Goal: Task Accomplishment & Management: Use online tool/utility

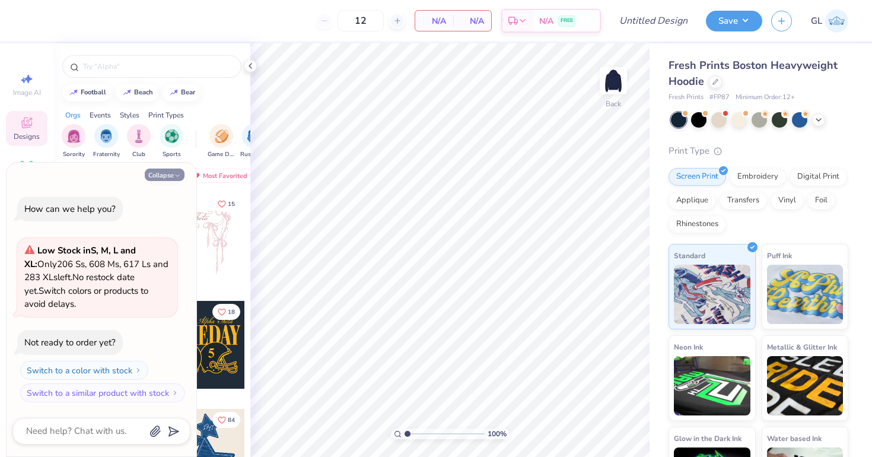
click at [169, 171] on button "Collapse" at bounding box center [165, 175] width 40 height 12
type textarea "x"
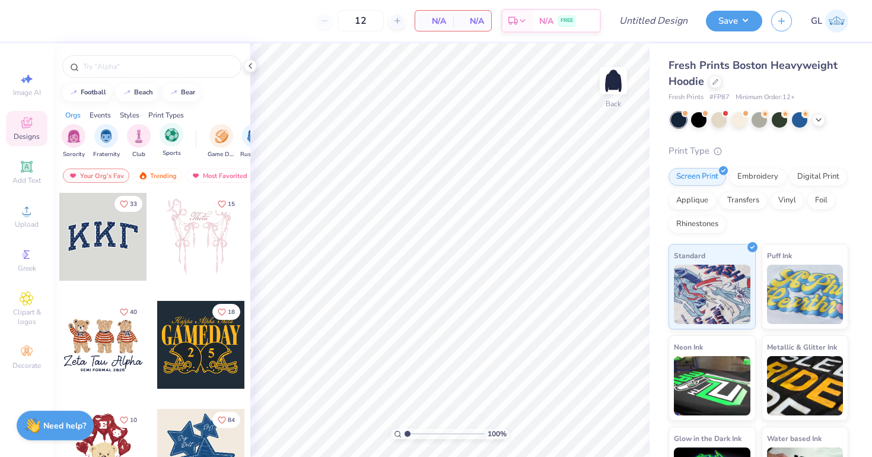
drag, startPoint x: 169, startPoint y: 171, endPoint x: 169, endPoint y: 123, distance: 47.5
click at [87, 233] on div at bounding box center [103, 237] width 88 height 88
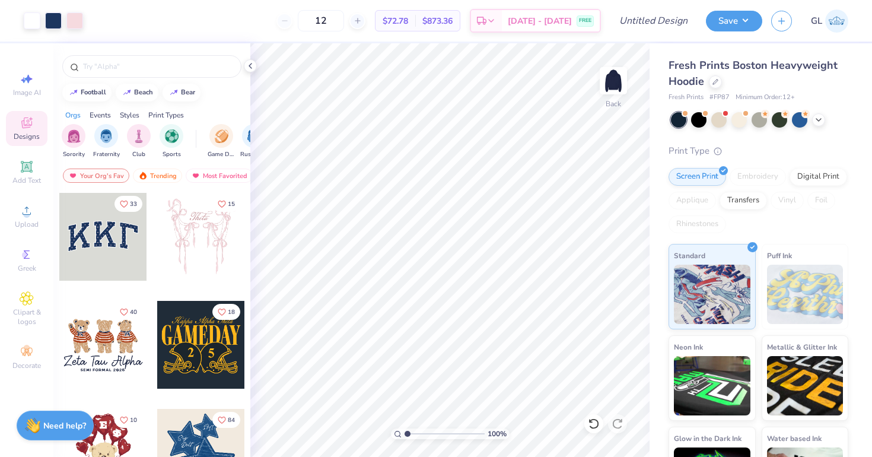
click at [22, 29] on div "Art colors" at bounding box center [41, 21] width 83 height 42
click at [28, 26] on div at bounding box center [32, 19] width 17 height 17
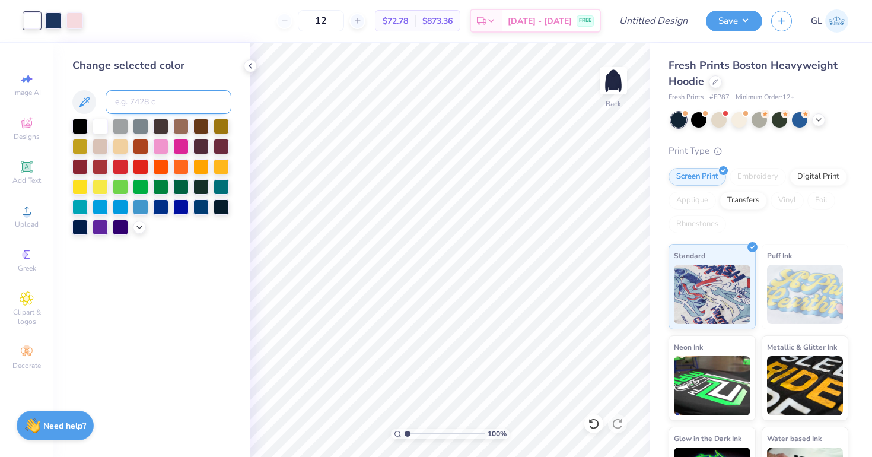
click at [119, 105] on input at bounding box center [169, 102] width 126 height 24
type input "705"
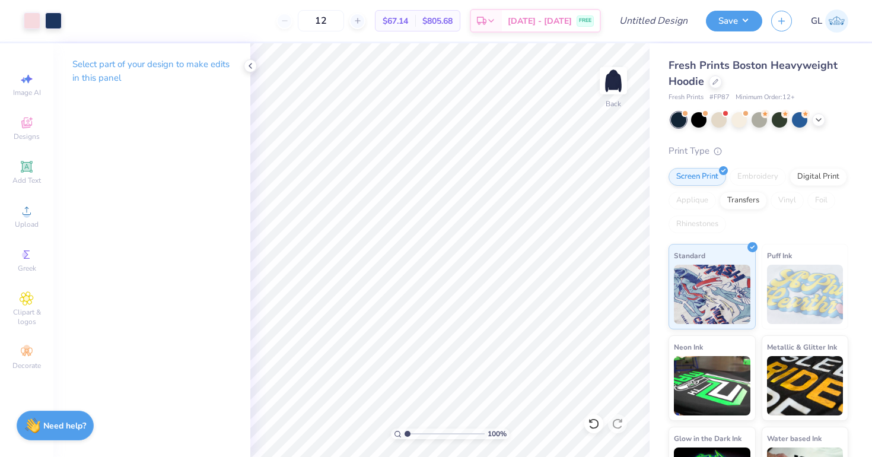
click at [209, 97] on div "Select part of your design to make edits in this panel" at bounding box center [151, 75] width 197 height 65
click at [660, 27] on input "Design Title" at bounding box center [668, 21] width 58 height 24
type input "KKG Sets Fall '25"
click at [736, 28] on button "Save" at bounding box center [734, 19] width 56 height 21
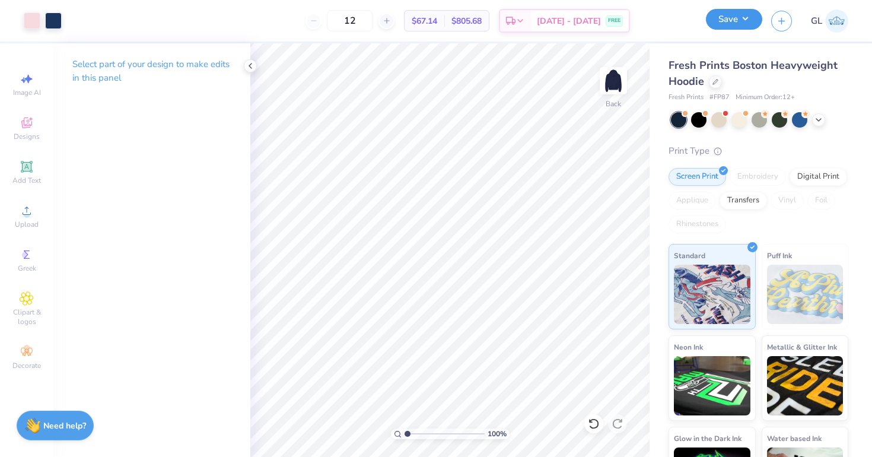
scroll to position [0, 0]
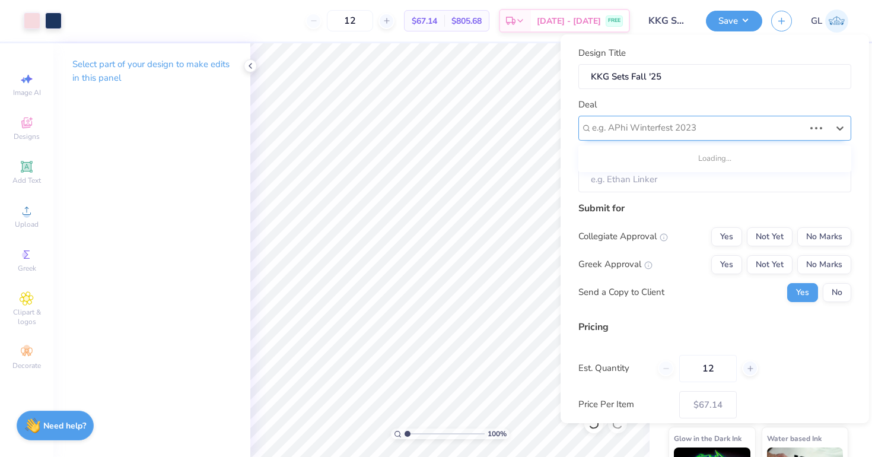
click at [647, 128] on div at bounding box center [698, 128] width 212 height 16
click at [373, 24] on input "12" at bounding box center [350, 20] width 46 height 21
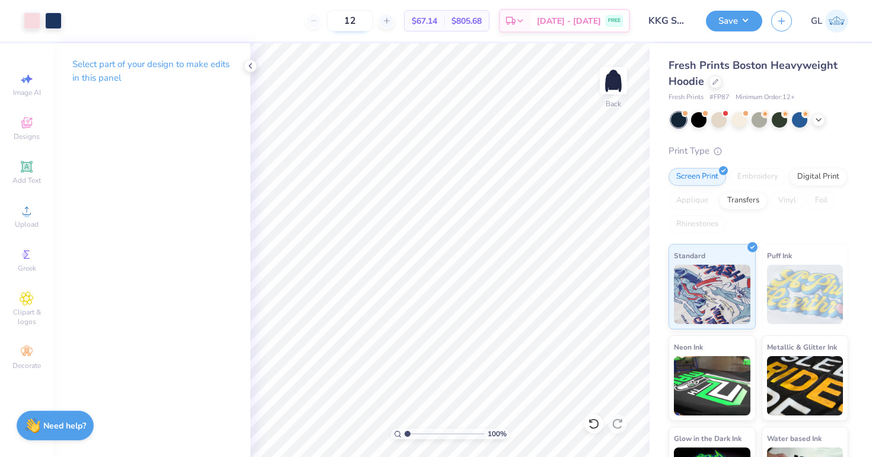
type input "1"
type input "50"
click at [726, 24] on button "Save" at bounding box center [734, 19] width 56 height 21
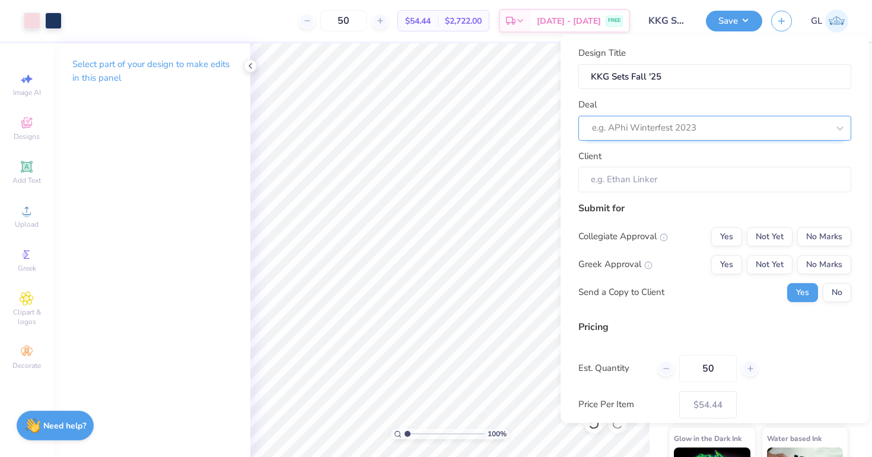
click at [625, 123] on div at bounding box center [710, 128] width 236 height 16
type input "k"
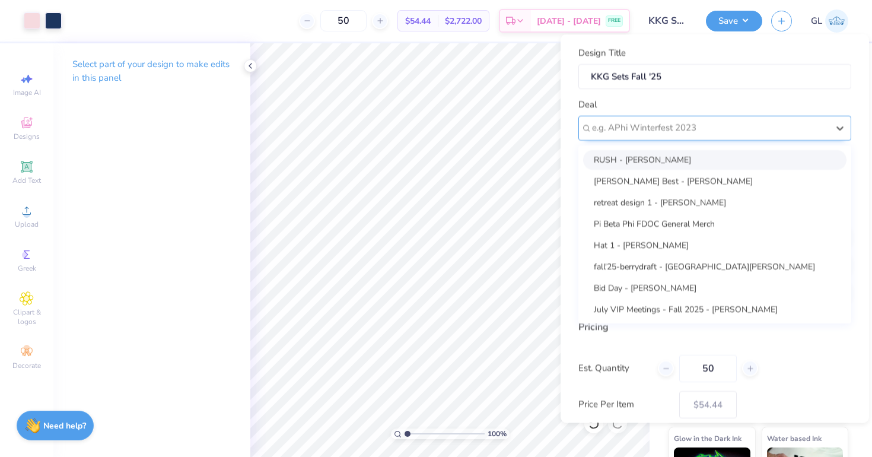
type input "a"
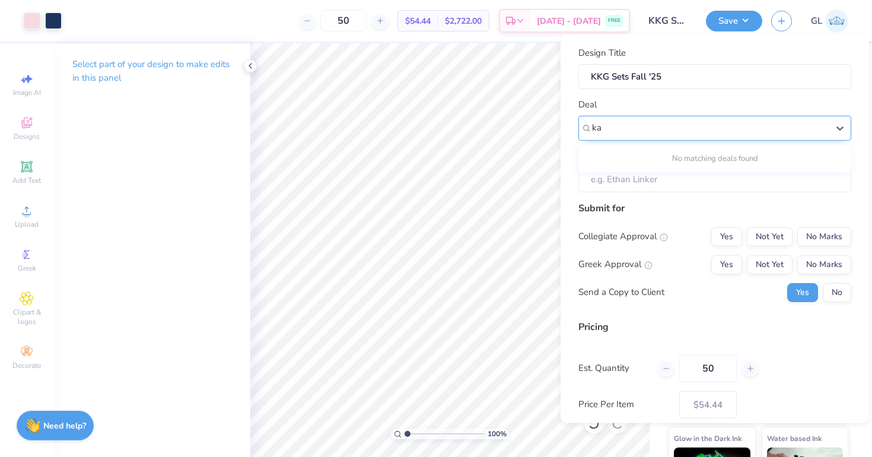
type input "k"
type input "K"
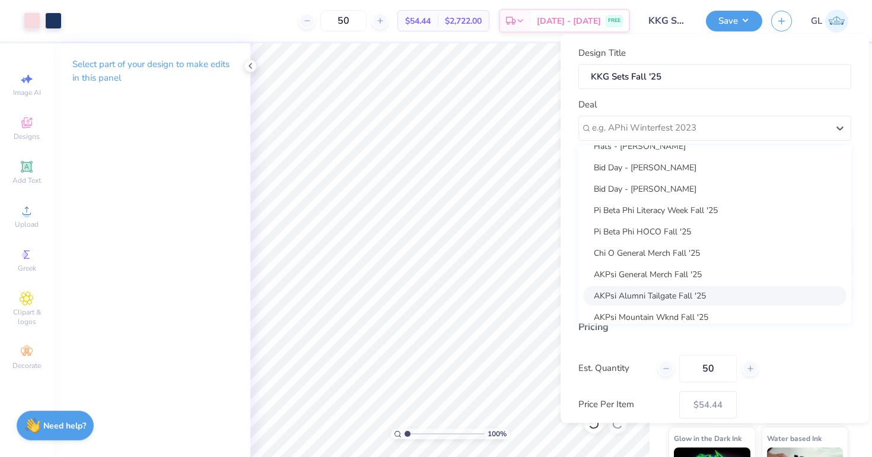
scroll to position [300, 0]
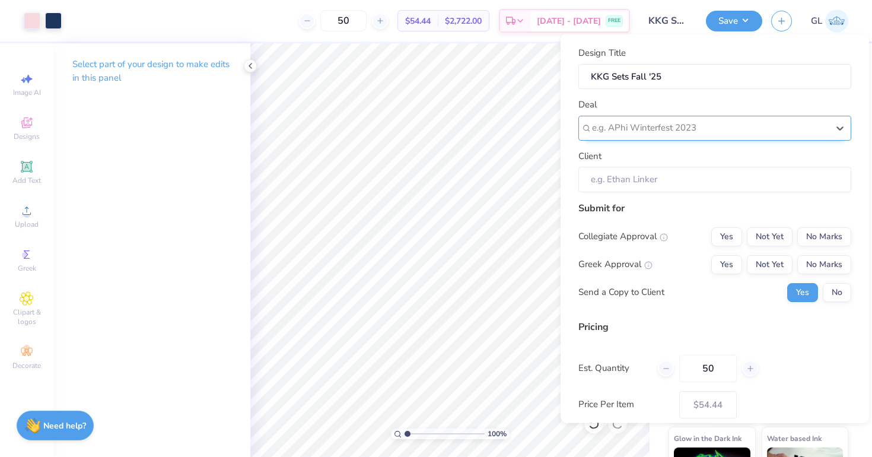
click at [629, 134] on div at bounding box center [710, 128] width 236 height 16
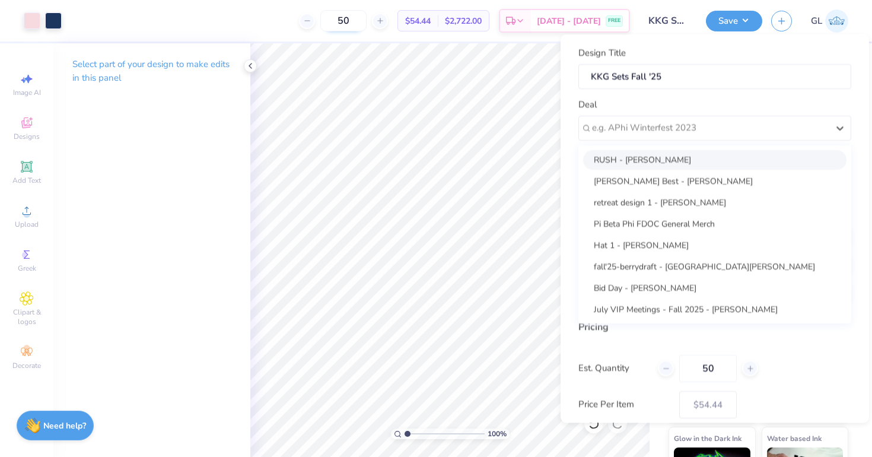
click at [367, 17] on input "50" at bounding box center [343, 20] width 46 height 21
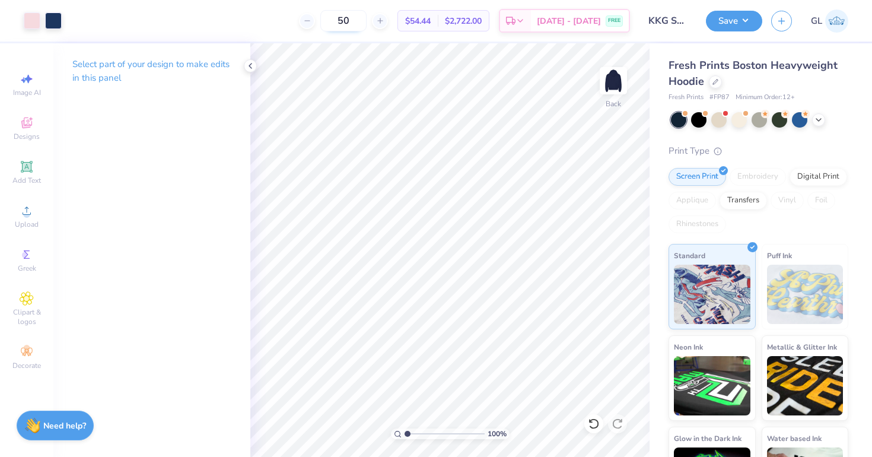
type input "5"
type input "12"
click at [742, 24] on button "Save" at bounding box center [734, 19] width 56 height 21
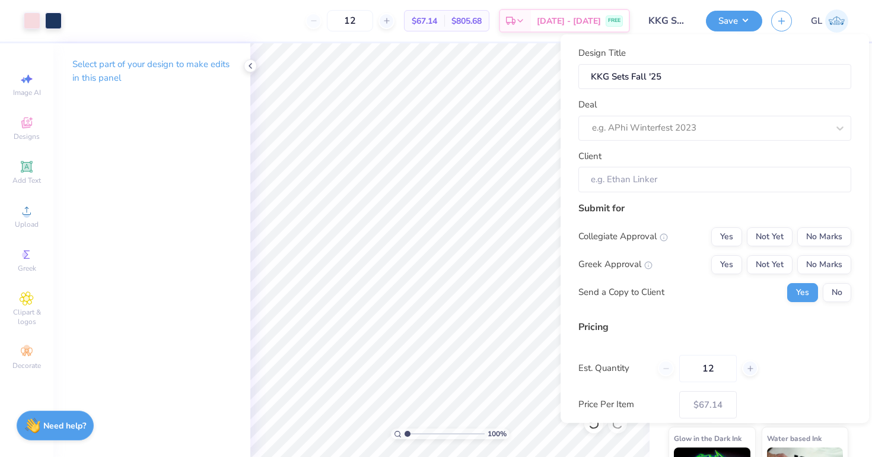
click at [658, 144] on div "Design Title KKG Sets Fall '25 Deal e.g. APhi Winterfest 2023 Client" at bounding box center [715, 119] width 273 height 146
click at [672, 117] on div "e.g. APhi Winterfest 2023" at bounding box center [715, 127] width 273 height 25
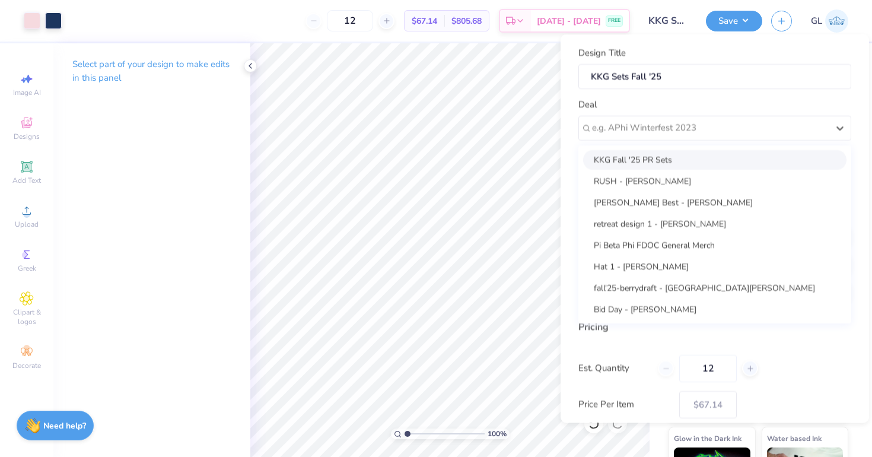
click at [654, 161] on div "KKG Fall '25 PR Sets" at bounding box center [714, 160] width 263 height 20
type input "Grace Loken"
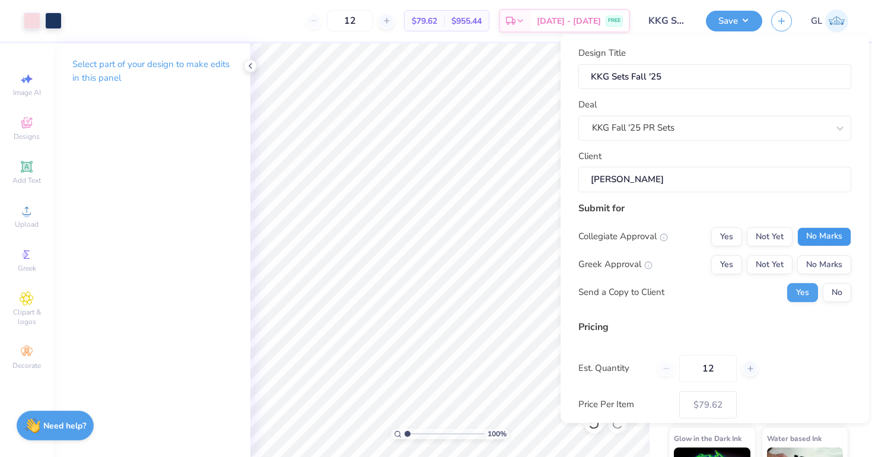
click at [812, 234] on button "No Marks" at bounding box center [825, 236] width 54 height 19
click at [776, 262] on button "Not Yet" at bounding box center [770, 264] width 46 height 19
type input "$79.62"
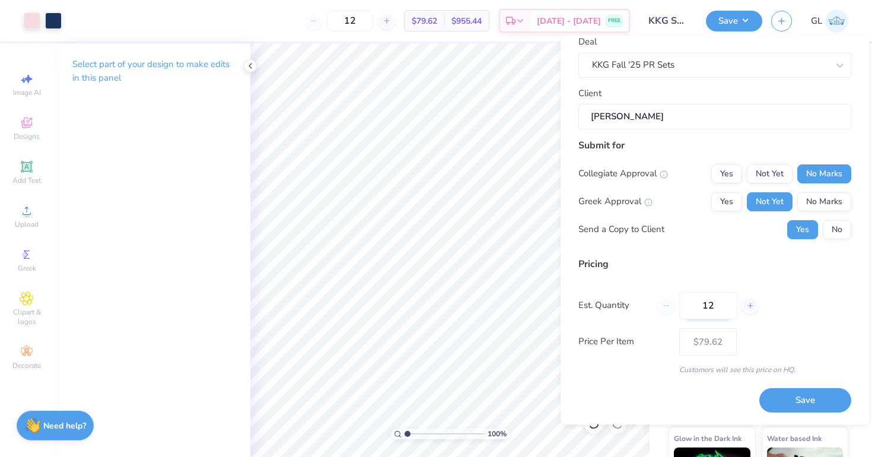
click at [720, 309] on input "12" at bounding box center [708, 305] width 58 height 27
type input "1"
type input "0"
type input "048"
type input "48"
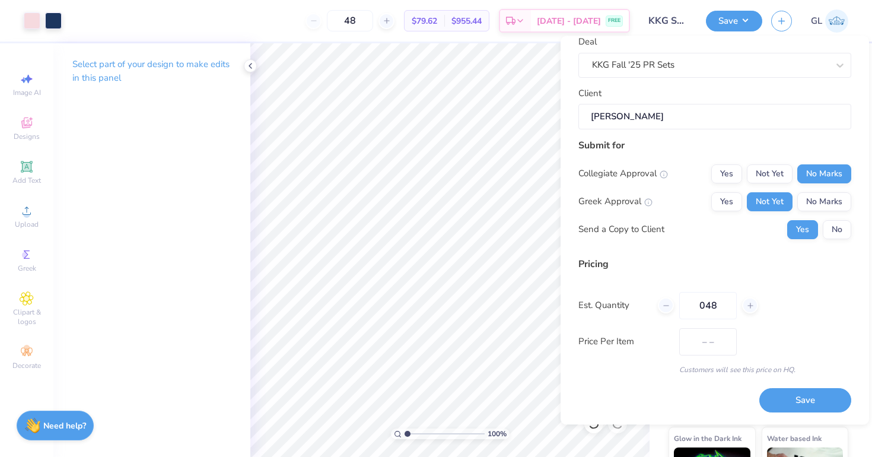
type input "$64.64"
click at [705, 303] on input "048" at bounding box center [708, 305] width 58 height 27
type input "48"
click at [799, 351] on div "Price Per Item $64.64" at bounding box center [715, 341] width 273 height 27
click at [798, 399] on button "Save" at bounding box center [806, 401] width 92 height 24
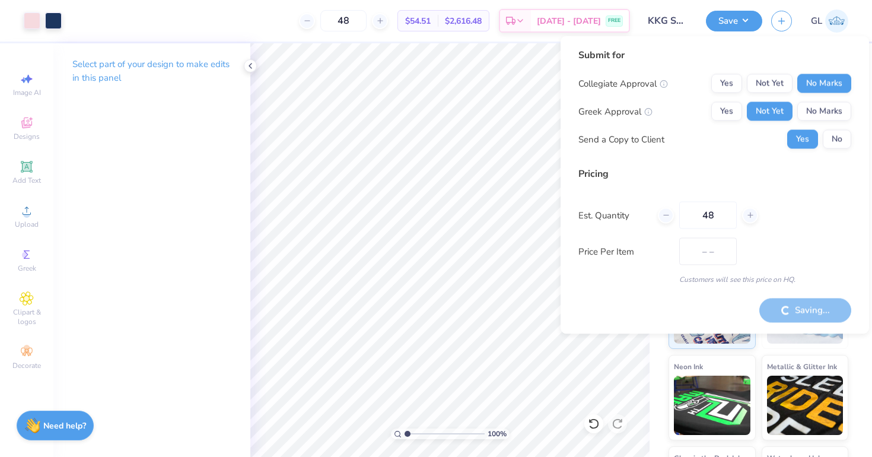
type input "$64.64"
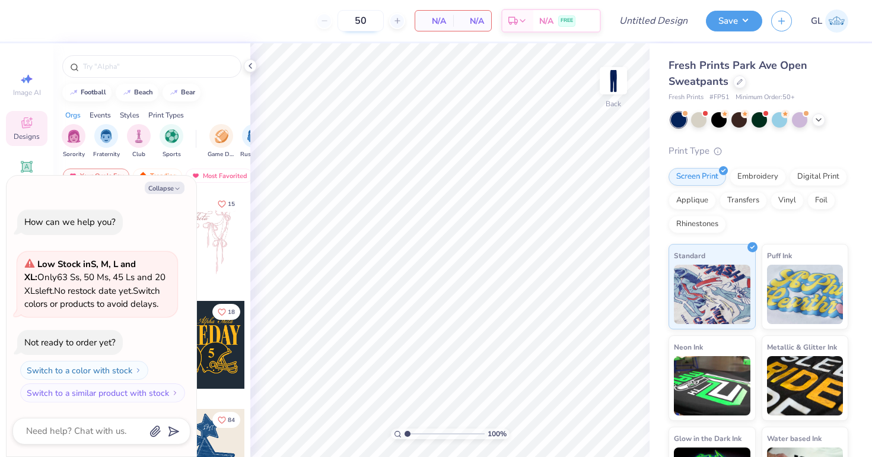
click at [382, 18] on input "50" at bounding box center [361, 20] width 46 height 21
click at [164, 189] on button "Collapse" at bounding box center [165, 188] width 40 height 12
type textarea "x"
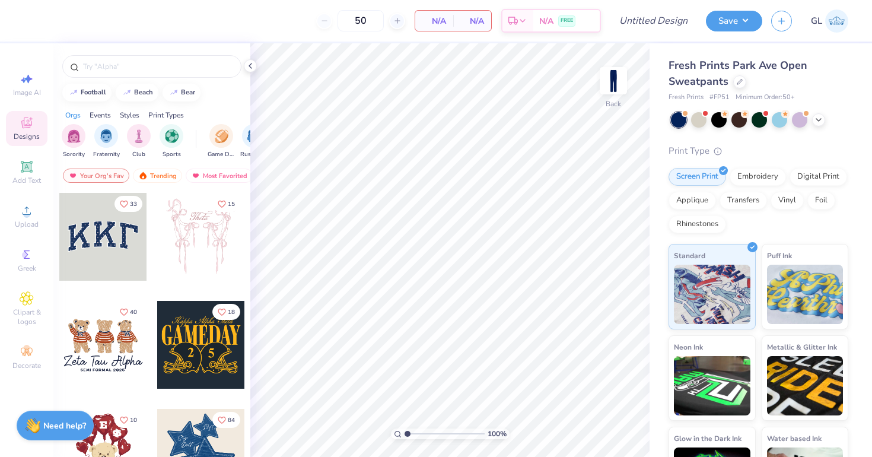
click at [102, 231] on div at bounding box center [103, 237] width 88 height 88
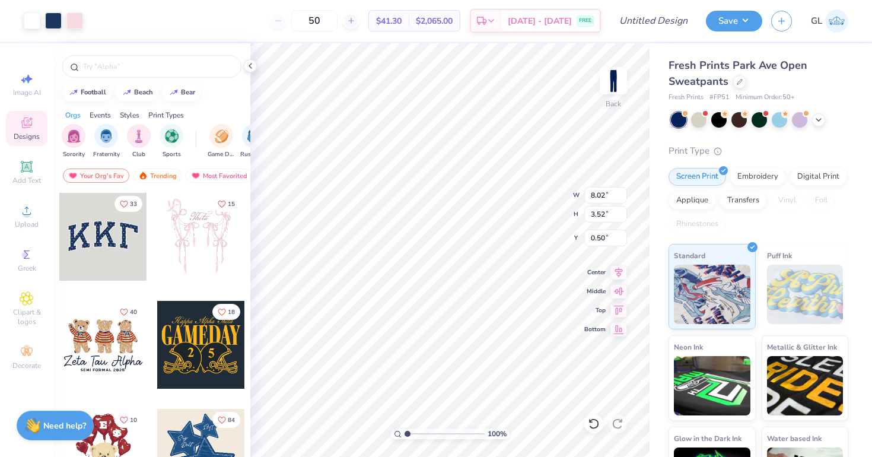
type input "0.50"
type input "4.41"
type input "1.94"
type input "1.32"
click at [337, 23] on input "50" at bounding box center [314, 20] width 46 height 21
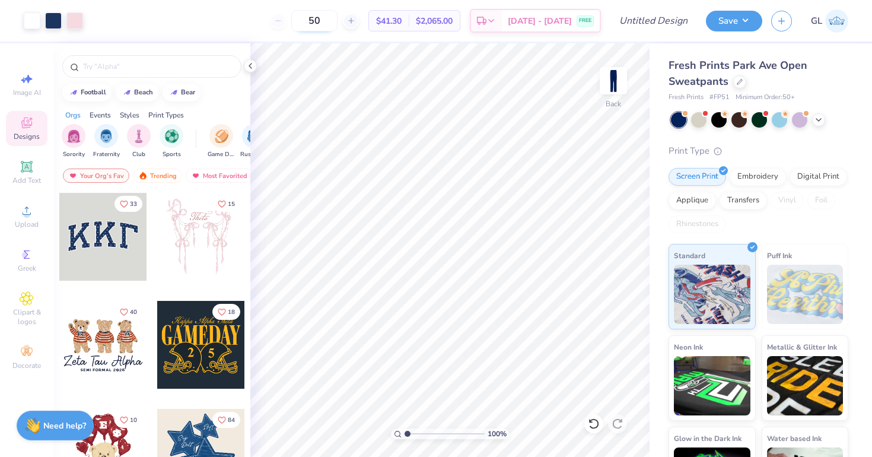
click at [336, 23] on input "50" at bounding box center [314, 20] width 46 height 21
type input "50"
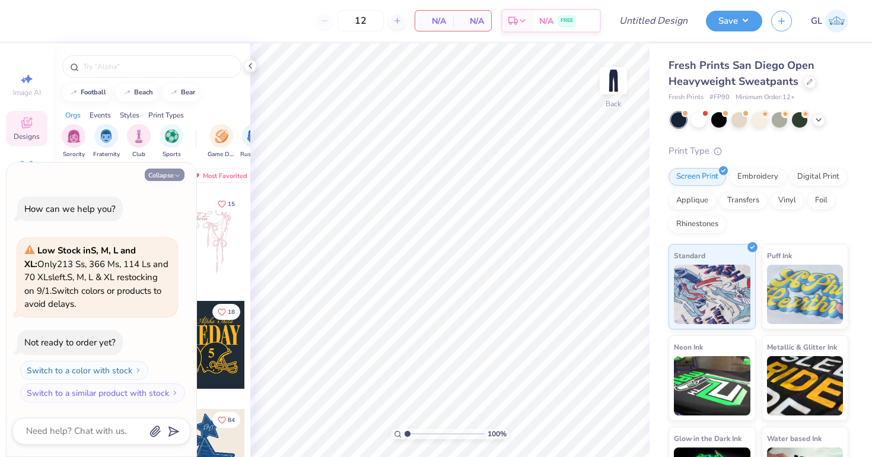
click at [168, 173] on button "Collapse" at bounding box center [165, 175] width 40 height 12
type textarea "x"
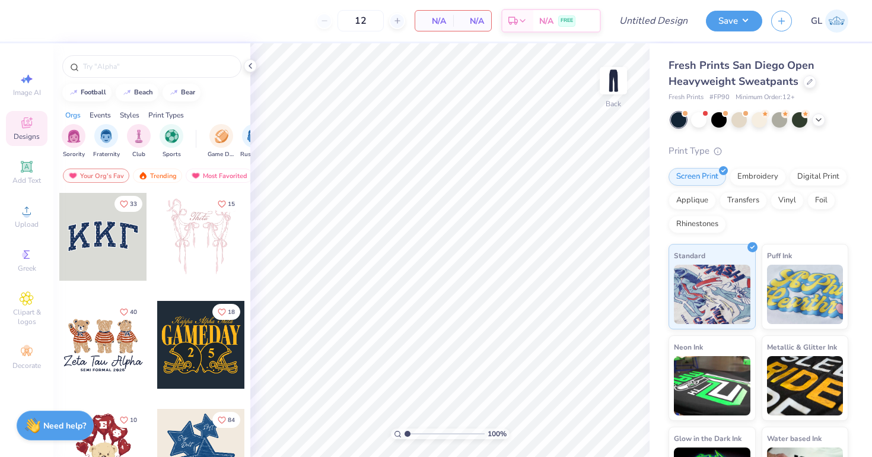
click at [112, 239] on div at bounding box center [103, 237] width 88 height 88
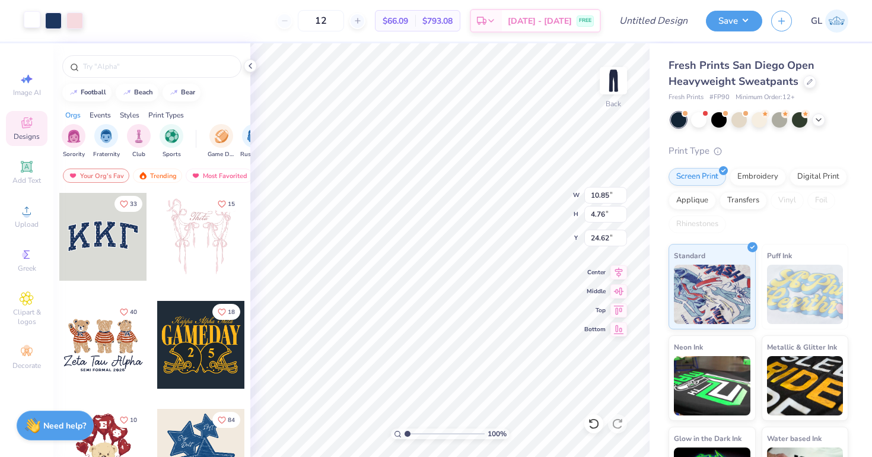
click at [31, 18] on div at bounding box center [32, 19] width 17 height 17
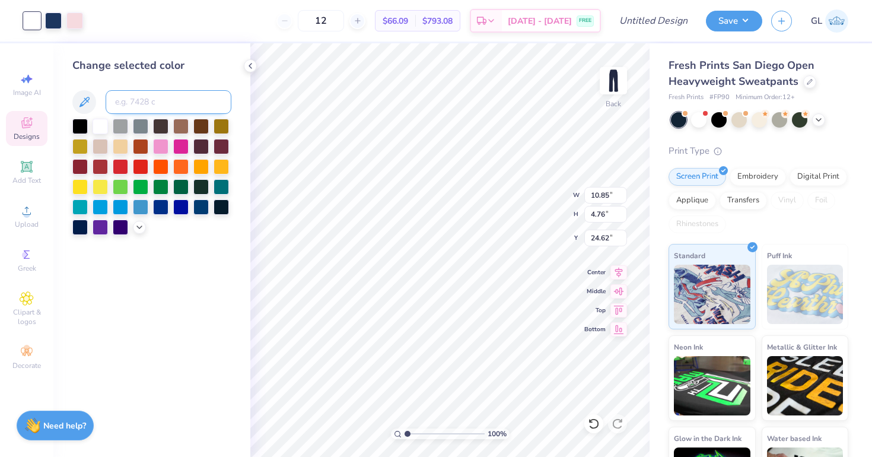
click at [129, 103] on input at bounding box center [169, 102] width 126 height 24
type input "705"
type input "4.59"
type input "2.01"
type input "1.88"
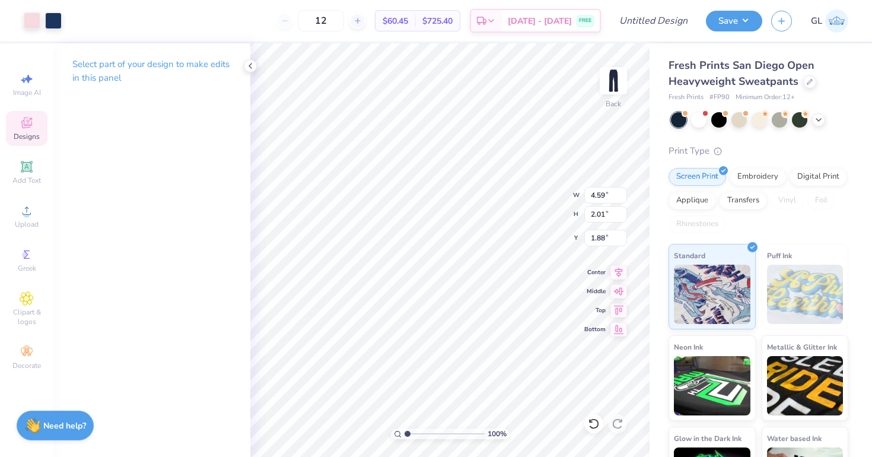
type input "2.12"
click at [342, 26] on input "12" at bounding box center [321, 20] width 46 height 21
type input "1"
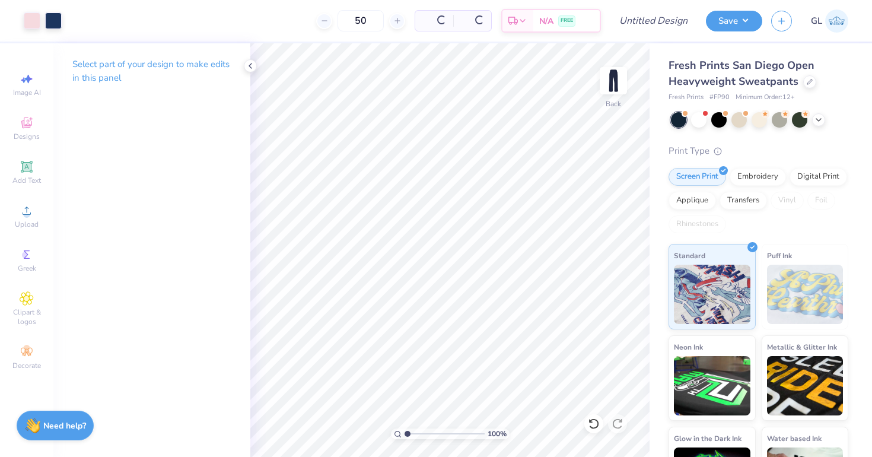
type input "50"
click at [652, 19] on input "Design Title" at bounding box center [668, 21] width 58 height 24
type input "KKG Fall '25 sets (swetapants)"
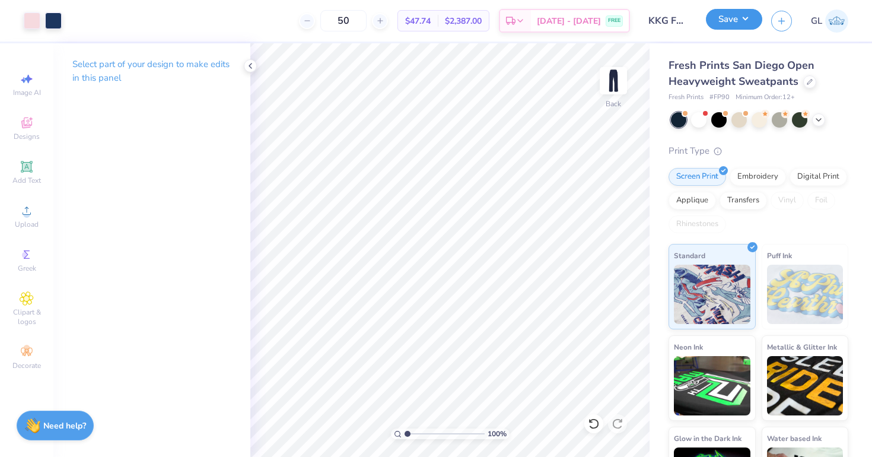
click at [746, 23] on button "Save" at bounding box center [734, 19] width 56 height 21
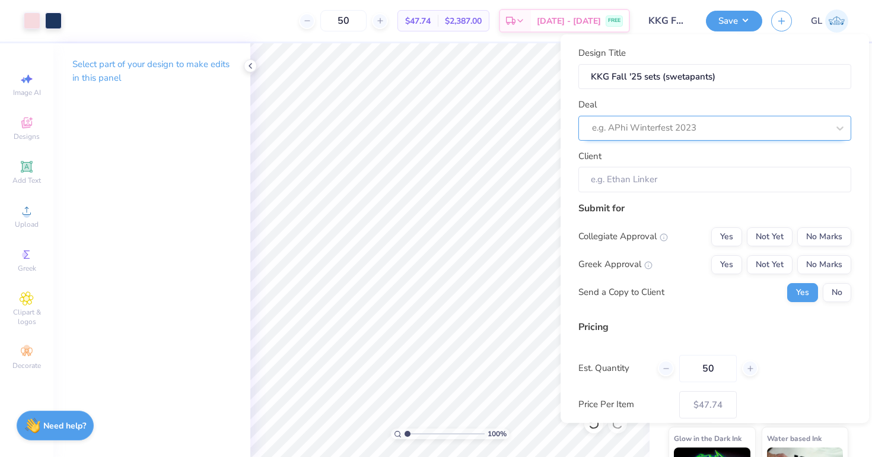
click at [687, 135] on div at bounding box center [710, 128] width 236 height 16
click at [627, 123] on div at bounding box center [710, 128] width 236 height 16
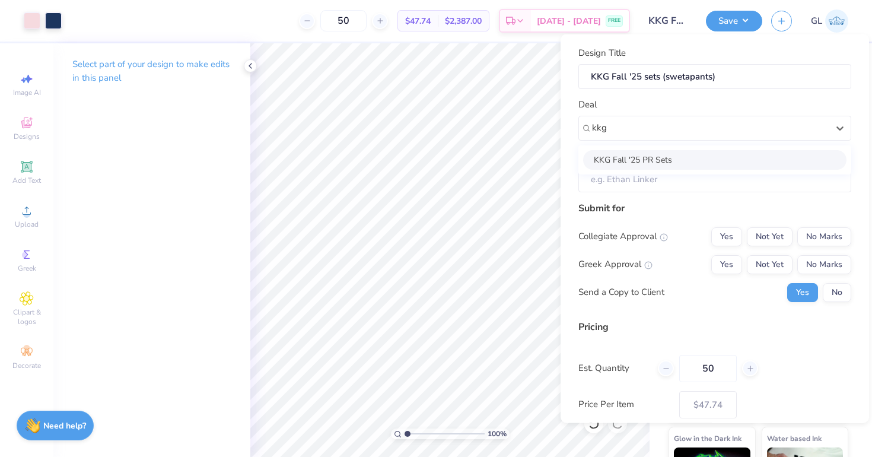
click at [635, 160] on div "KKG Fall '25 PR Sets" at bounding box center [714, 160] width 263 height 20
type input "kkg"
type input "Grace Loken"
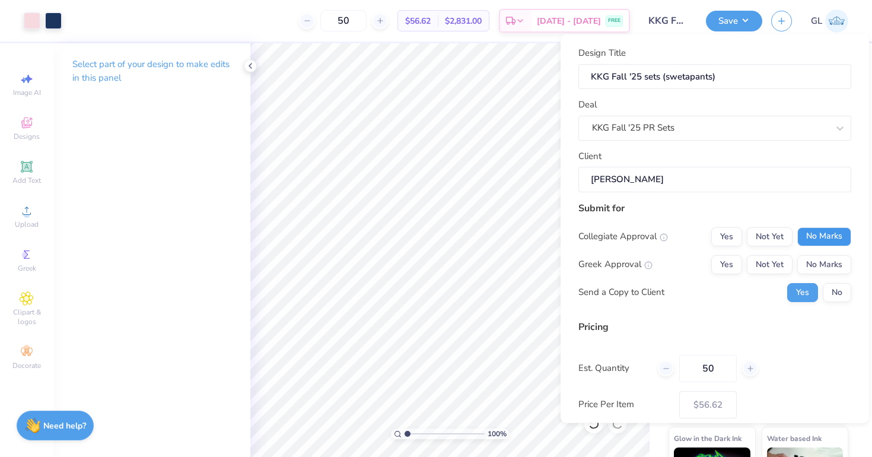
click at [811, 230] on button "No Marks" at bounding box center [825, 236] width 54 height 19
click at [761, 263] on button "Not Yet" at bounding box center [770, 264] width 46 height 19
type input "$56.62"
click at [850, 288] on button "No" at bounding box center [837, 291] width 28 height 19
click at [805, 293] on button "Yes" at bounding box center [802, 291] width 31 height 19
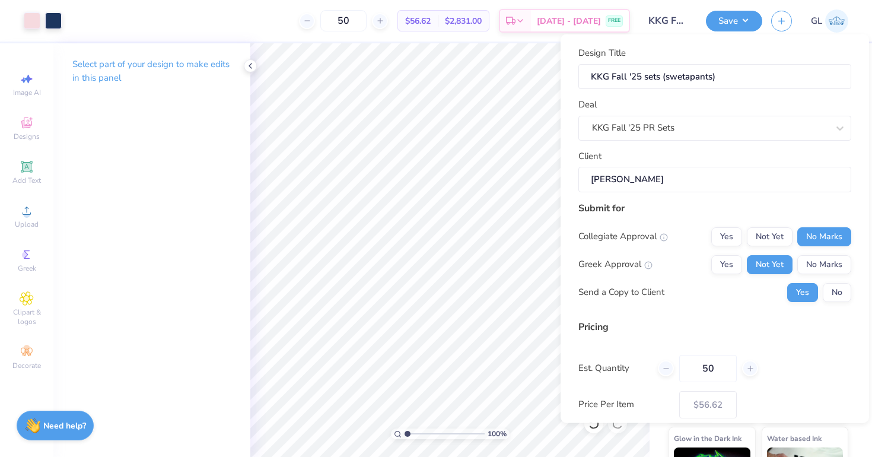
scroll to position [64, 0]
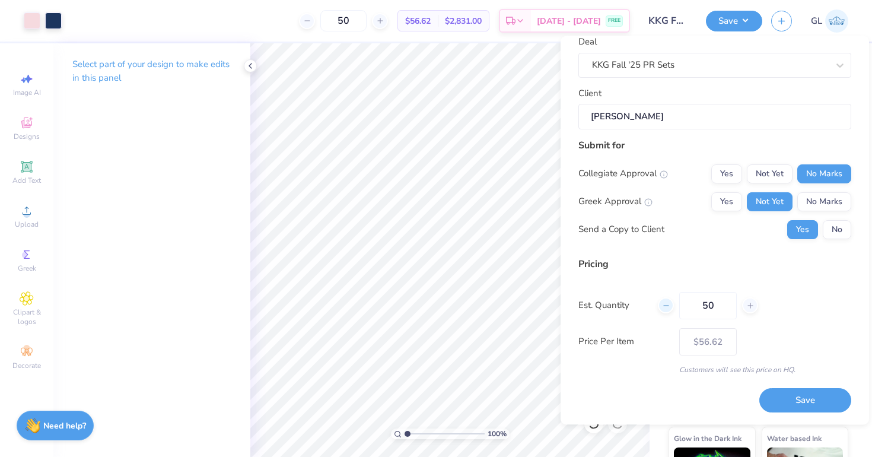
click at [671, 306] on div at bounding box center [666, 306] width 16 height 16
type input "49"
type input "$56.66"
drag, startPoint x: 727, startPoint y: 312, endPoint x: 677, endPoint y: 301, distance: 51.0
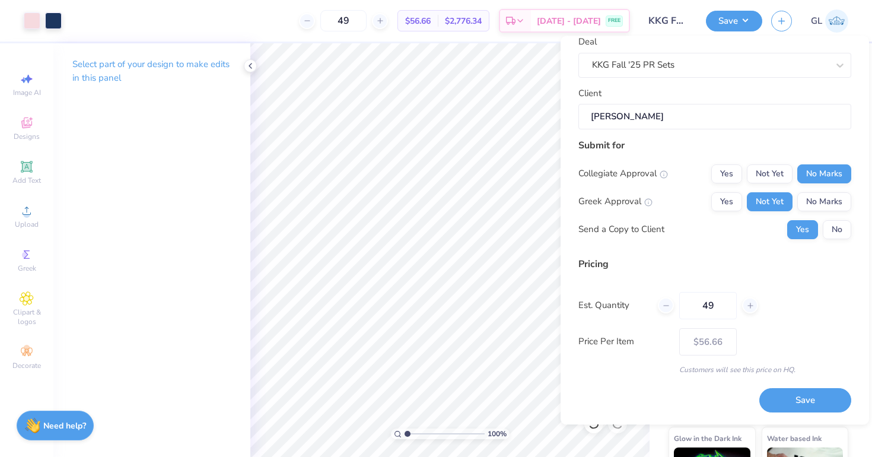
click at [677, 301] on div "49" at bounding box center [708, 305] width 100 height 27
type input "12"
click at [782, 389] on button "Save" at bounding box center [806, 401] width 92 height 24
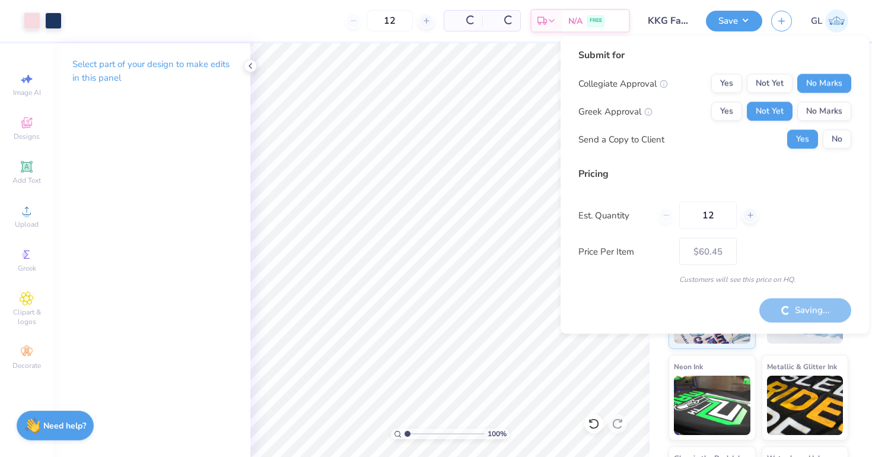
type input "– –"
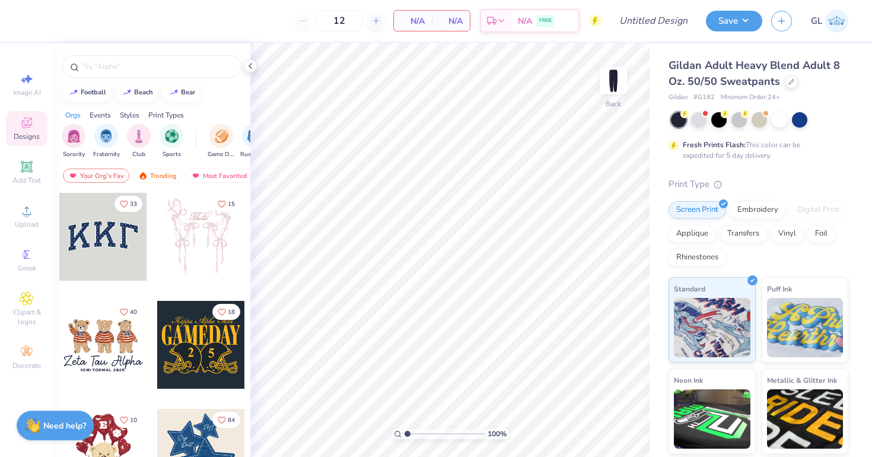
click at [84, 224] on div at bounding box center [103, 237] width 88 height 88
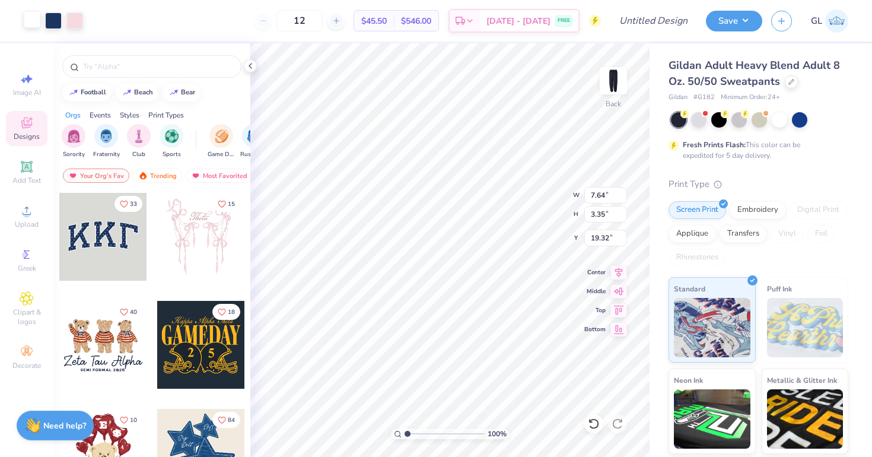
click at [33, 17] on div at bounding box center [32, 19] width 17 height 17
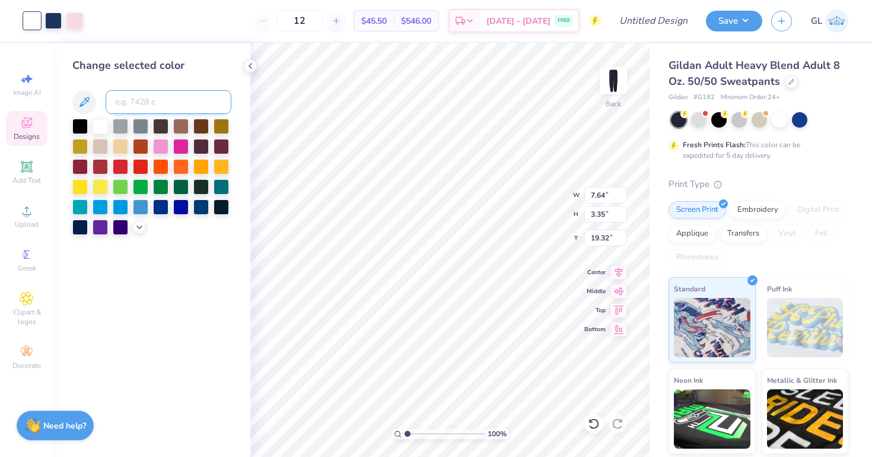
click at [136, 106] on input at bounding box center [169, 102] width 126 height 24
type input "705"
type input "3.39"
type input "1.49"
type input "1.46"
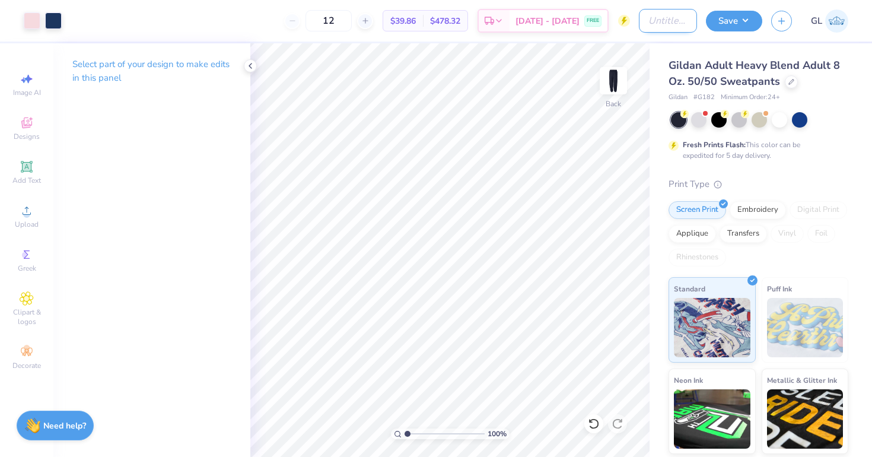
click at [665, 23] on input "Design Title" at bounding box center [668, 21] width 58 height 24
type input "KKG PR Set sweatpants Gildan brand"
click at [742, 18] on button "Save" at bounding box center [734, 19] width 56 height 21
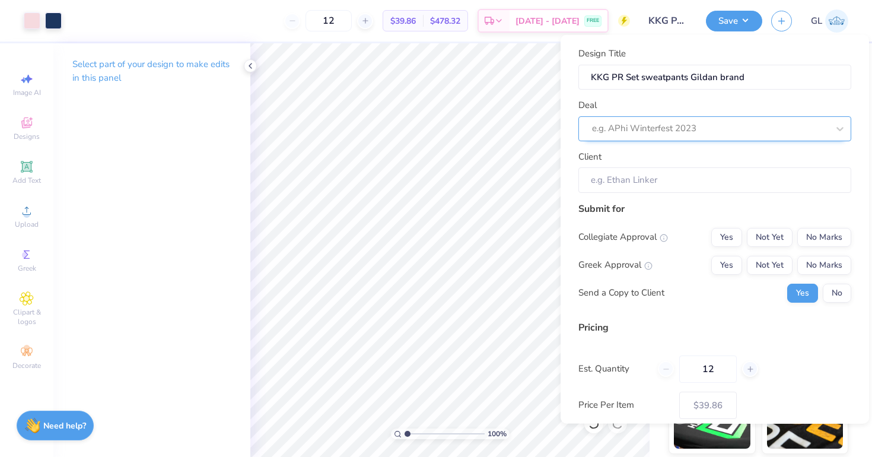
click at [687, 120] on div at bounding box center [710, 128] width 236 height 16
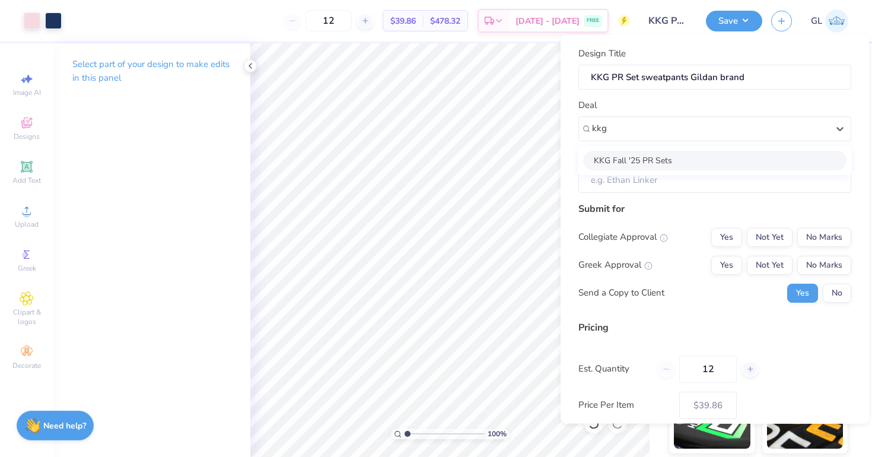
click at [659, 160] on div "KKG Fall '25 PR Sets" at bounding box center [714, 160] width 263 height 20
type input "kkg"
type input "Grace Loken"
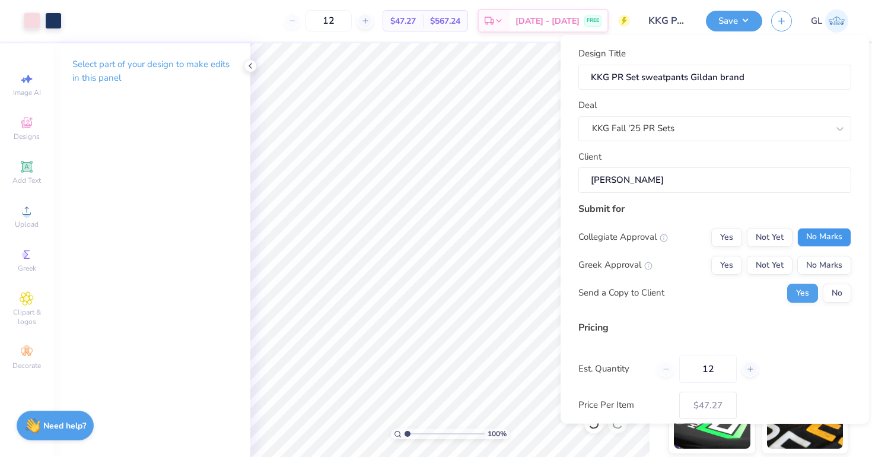
click at [822, 231] on button "No Marks" at bounding box center [825, 236] width 54 height 19
click at [772, 257] on button "Not Yet" at bounding box center [770, 264] width 46 height 19
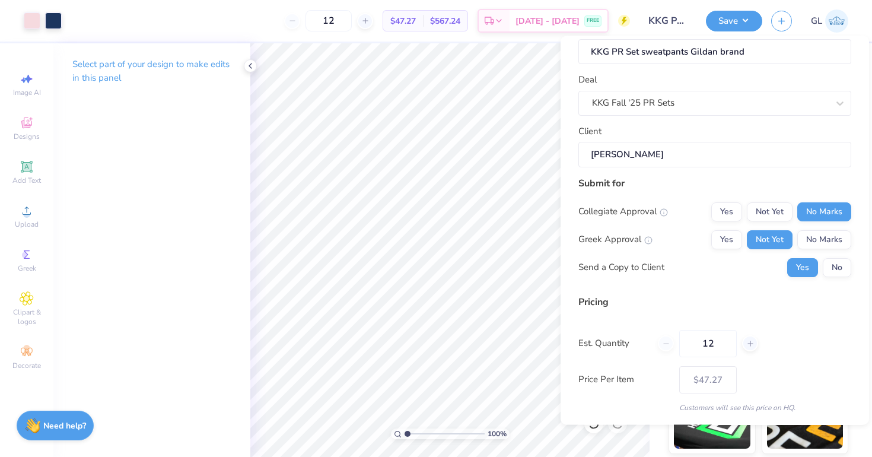
scroll to position [64, 0]
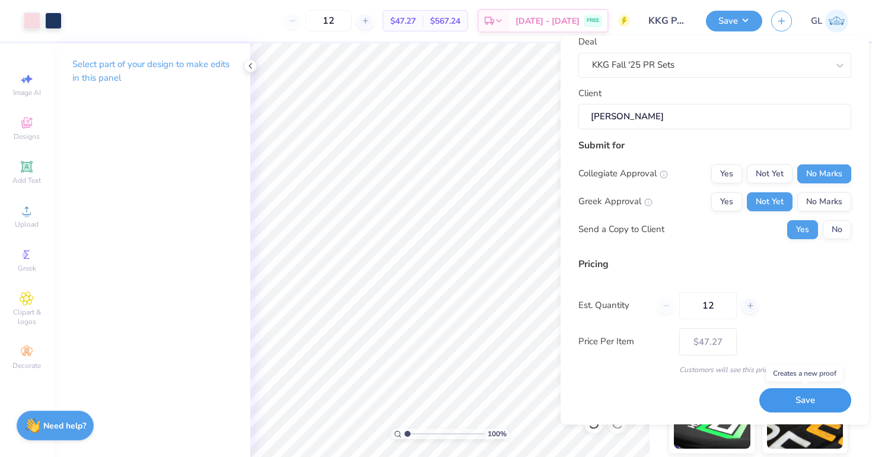
click at [808, 402] on button "Save" at bounding box center [806, 401] width 92 height 24
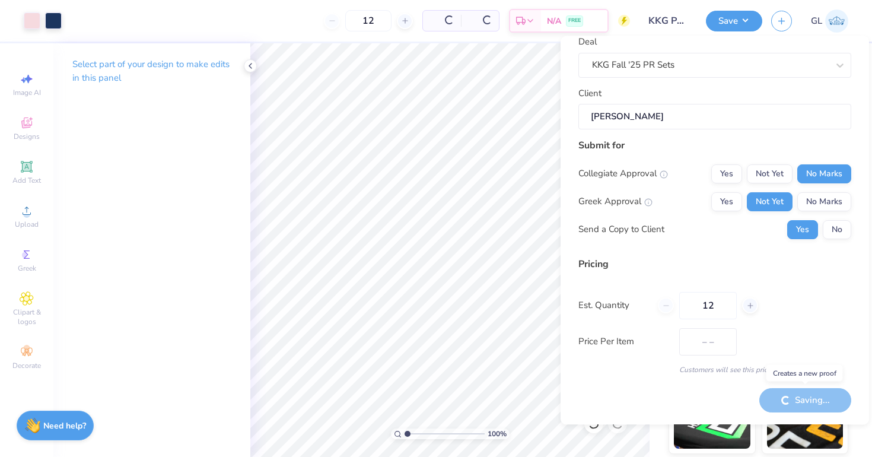
type input "$47.27"
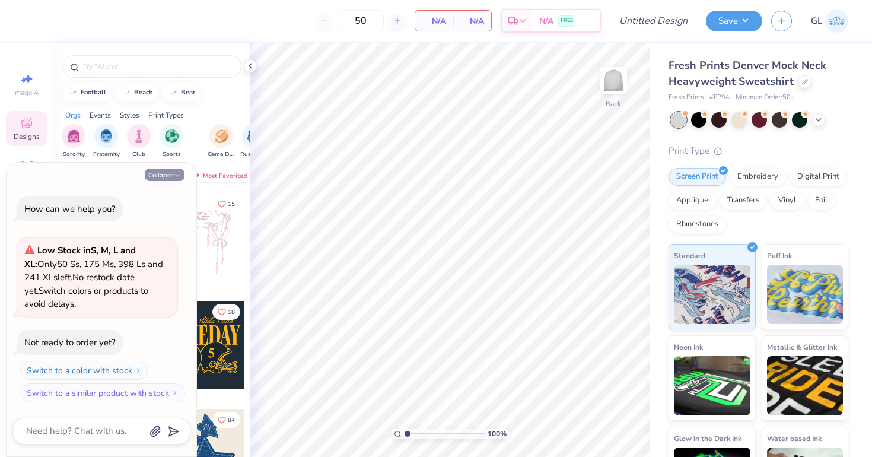
click at [167, 178] on button "Collapse" at bounding box center [165, 175] width 40 height 12
type textarea "x"
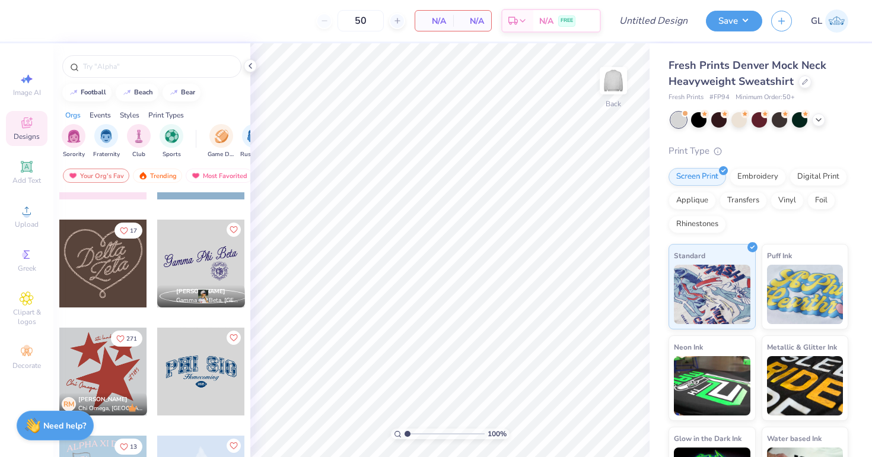
scroll to position [520, 0]
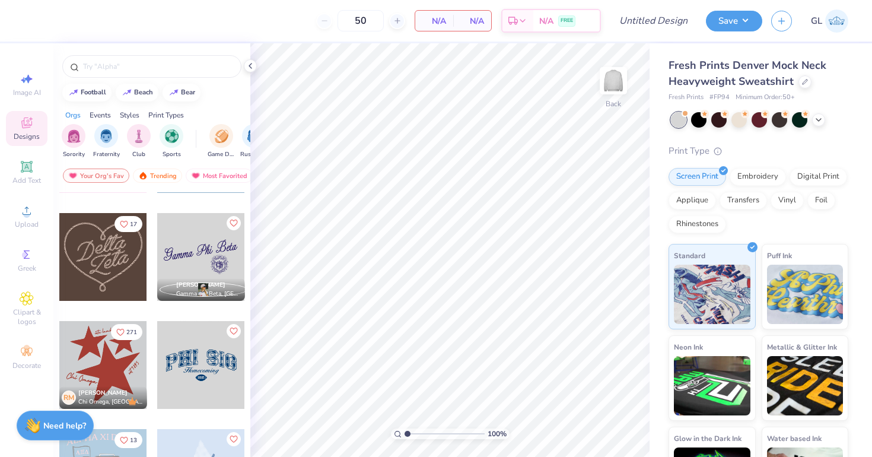
click at [214, 381] on div at bounding box center [201, 365] width 88 height 88
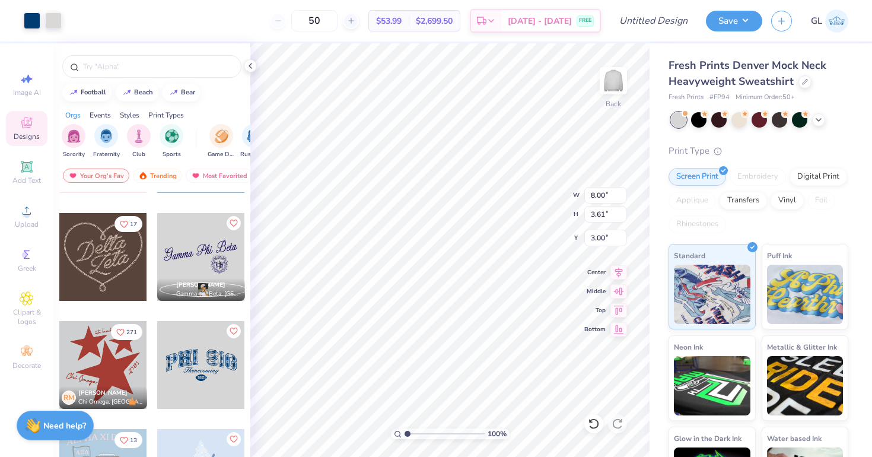
type input "11.04"
type input "4.98"
type input "1.58"
type input "12.58"
type input "5.67"
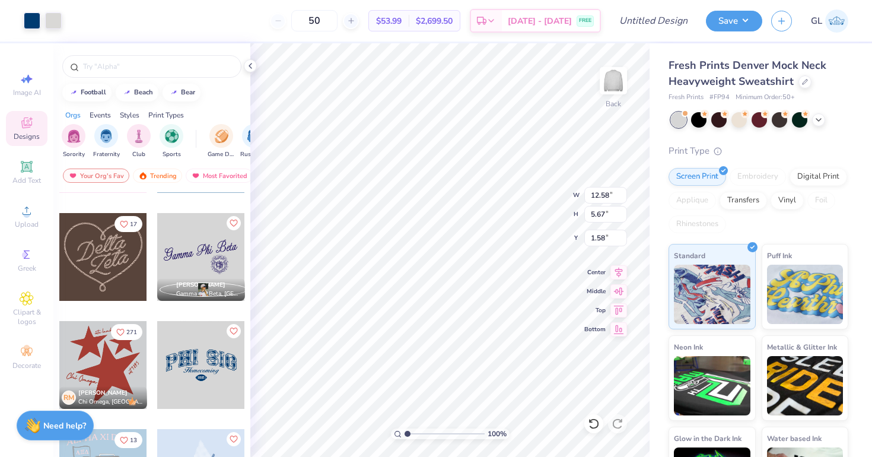
type input "0.50"
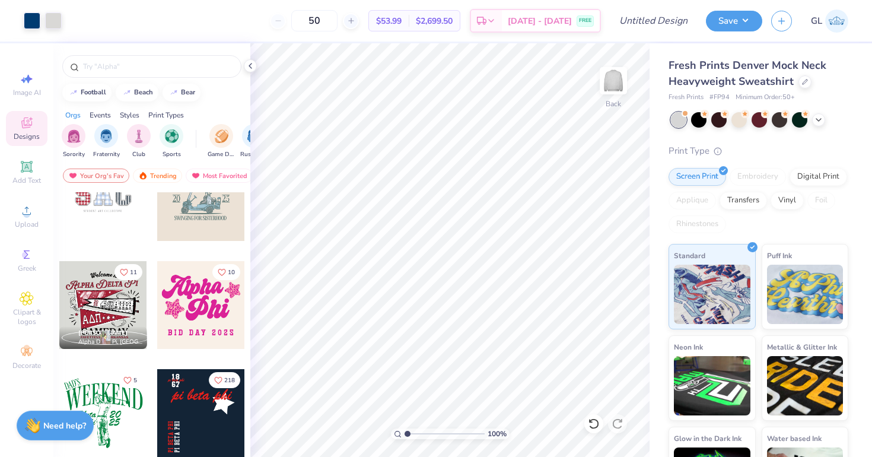
scroll to position [1628, 0]
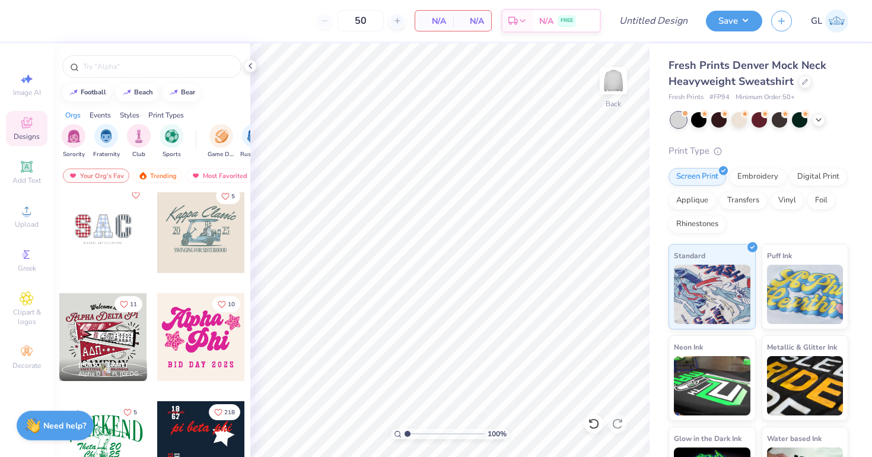
click at [86, 250] on div at bounding box center [103, 229] width 88 height 88
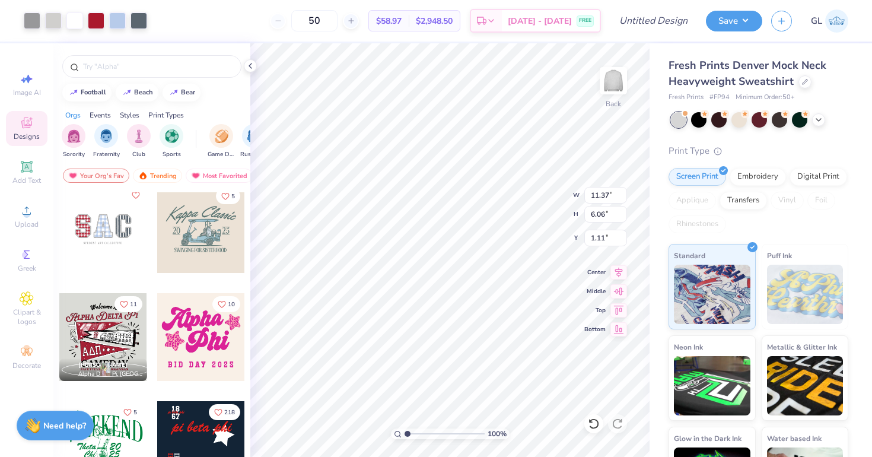
type input "11.37"
type input "6.06"
type input "1.13"
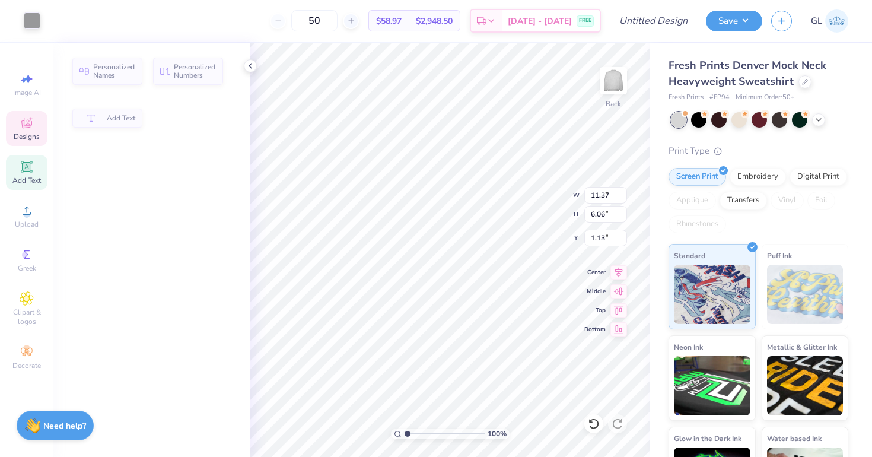
type input "7.68"
type input "0.41"
type input "6.78"
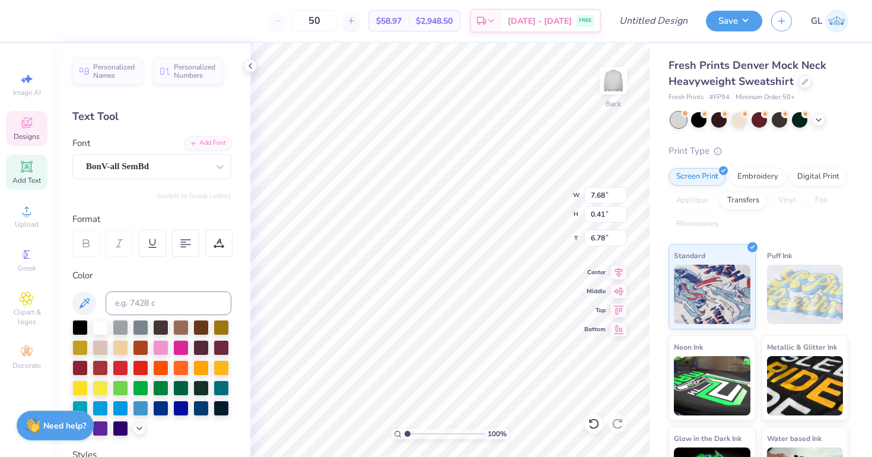
scroll to position [0, 0]
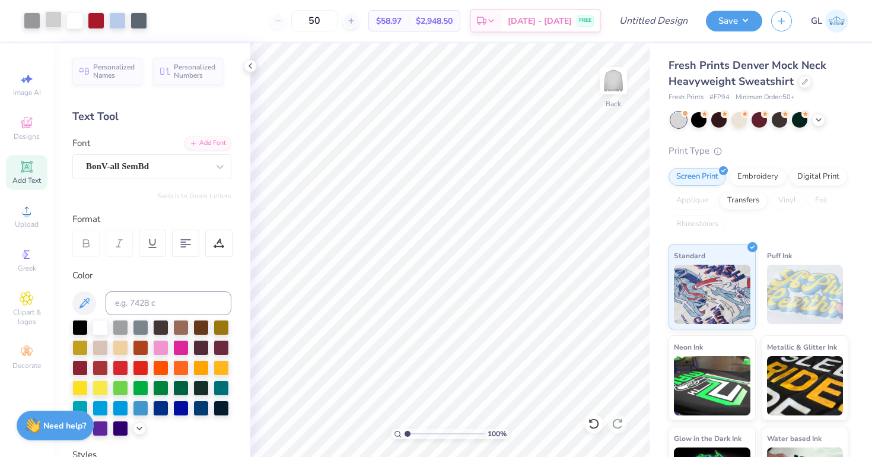
click at [55, 17] on div at bounding box center [53, 19] width 17 height 17
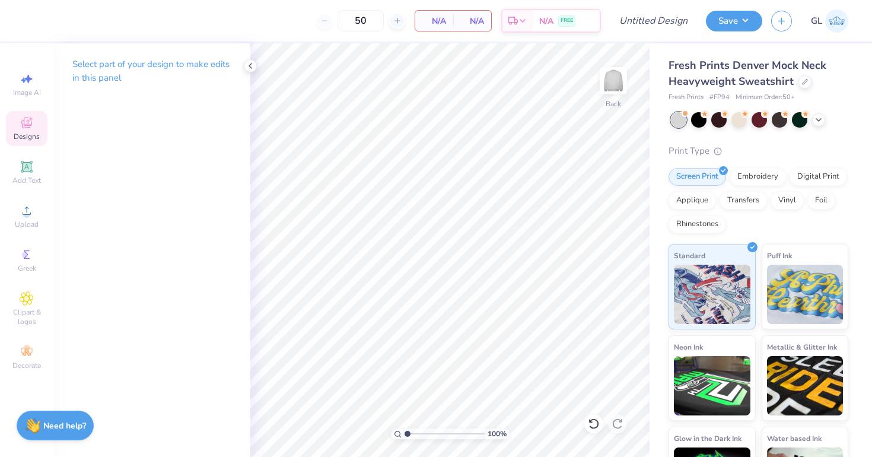
click at [28, 123] on icon at bounding box center [26, 122] width 11 height 11
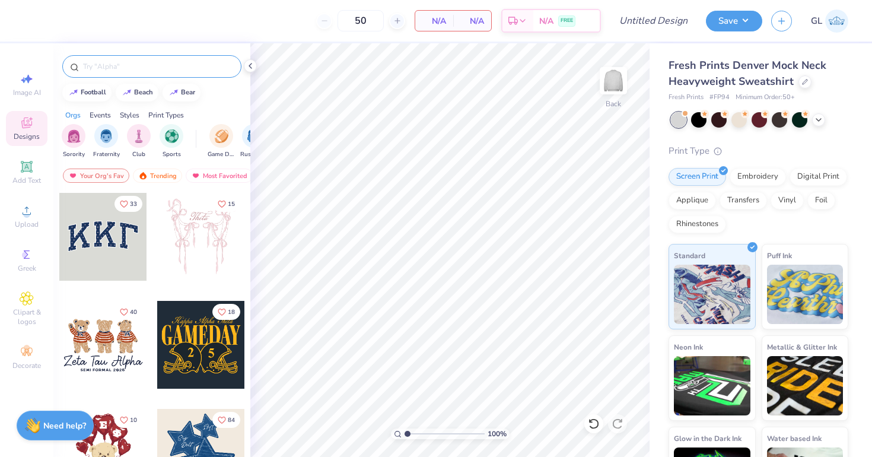
click at [142, 62] on input "text" at bounding box center [158, 67] width 152 height 12
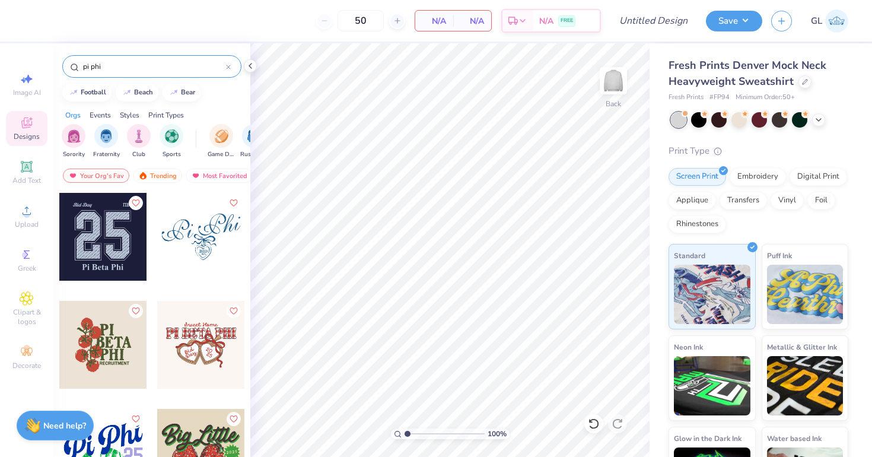
click at [115, 65] on input "pi phi" at bounding box center [154, 67] width 144 height 12
type input "pi beta phi"
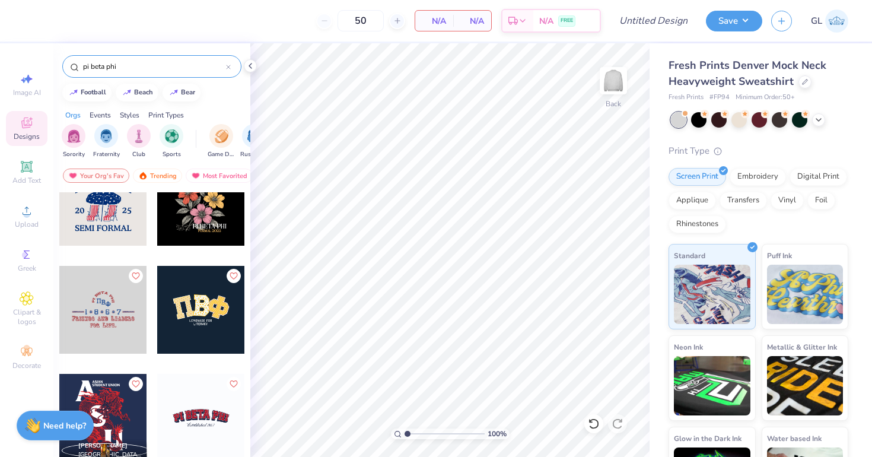
scroll to position [586, 0]
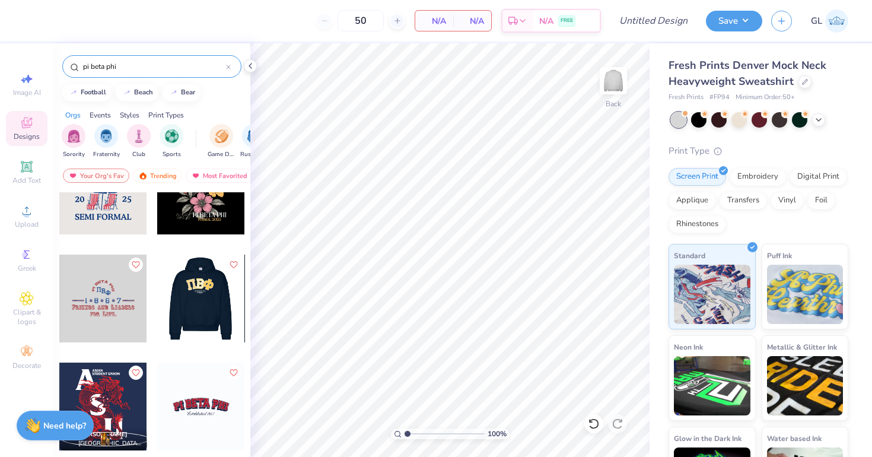
click at [189, 297] on div at bounding box center [201, 299] width 88 height 88
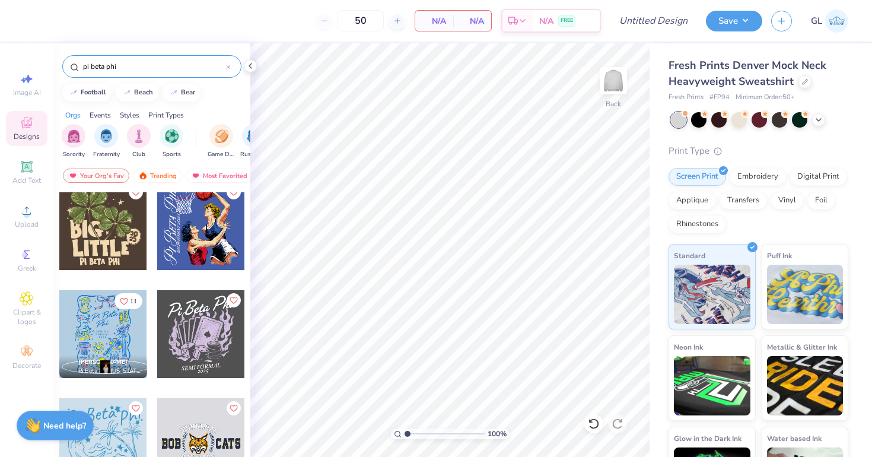
scroll to position [3152, 0]
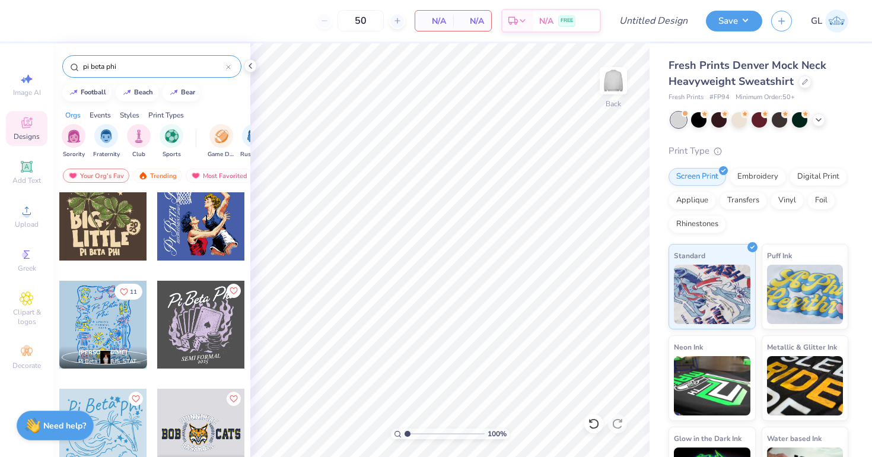
click at [227, 63] on div at bounding box center [228, 66] width 5 height 11
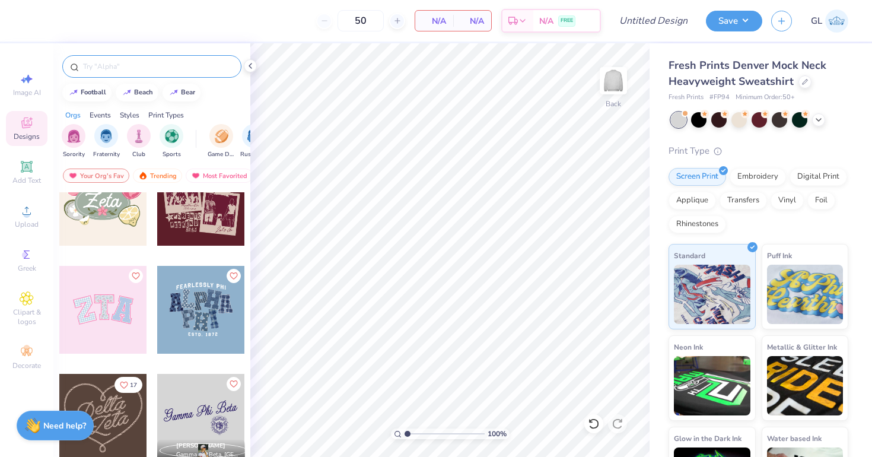
scroll to position [381, 0]
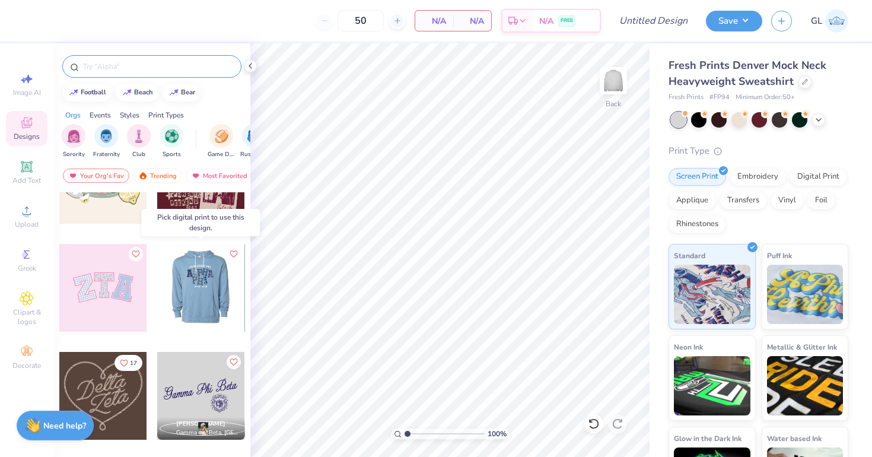
click at [183, 291] on div at bounding box center [201, 288] width 88 height 88
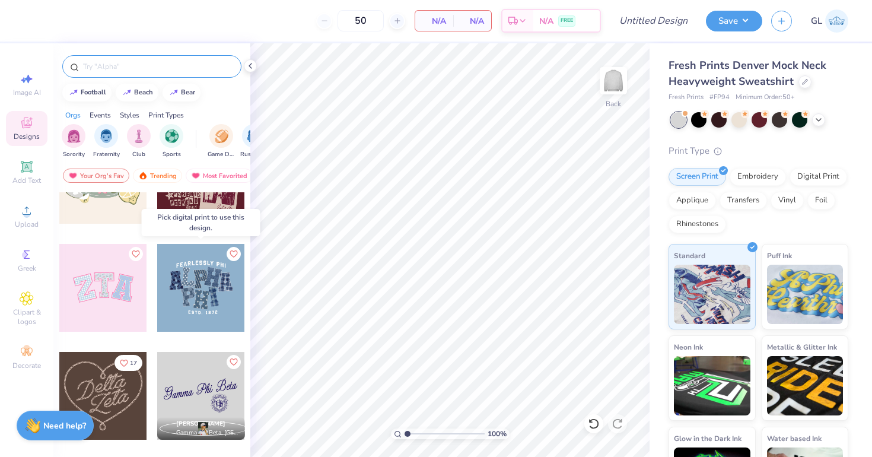
click at [214, 291] on div at bounding box center [201, 288] width 88 height 88
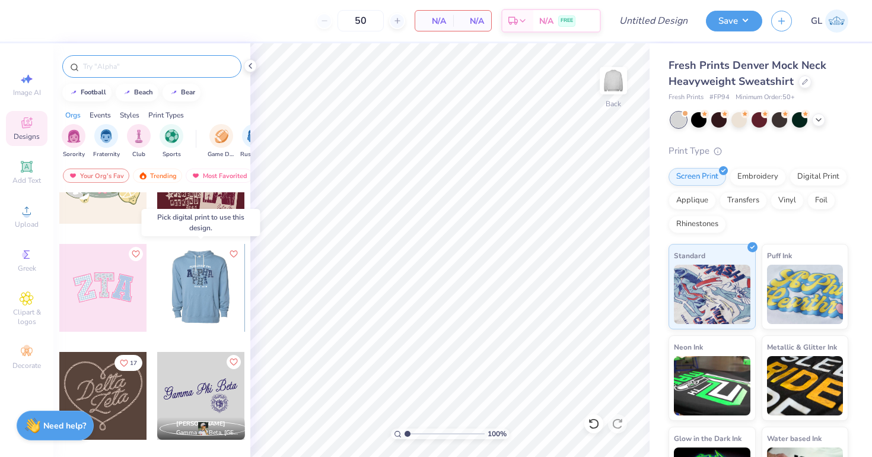
click at [195, 287] on div at bounding box center [201, 288] width 88 height 88
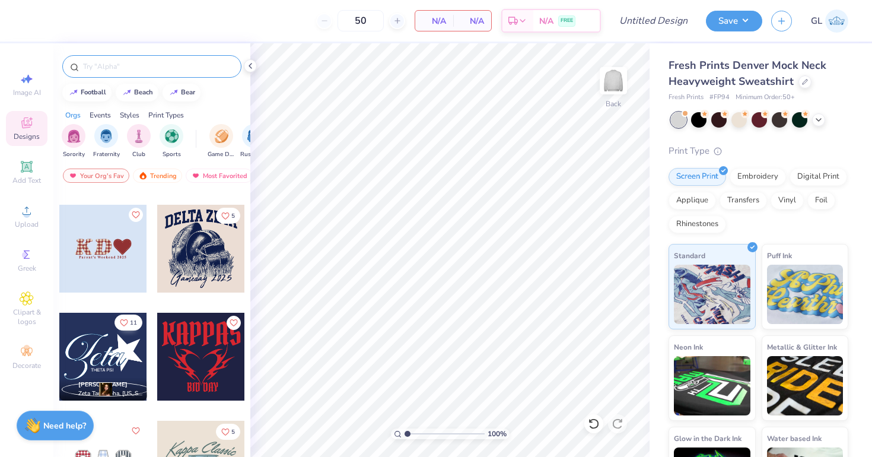
scroll to position [1400, 0]
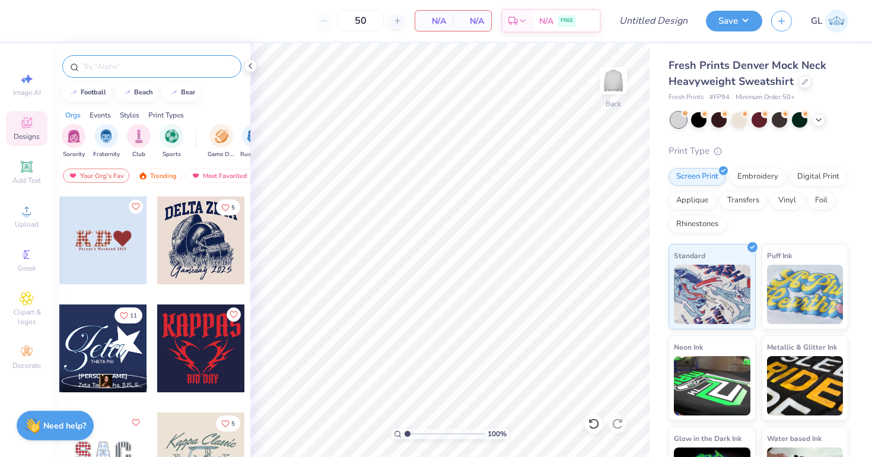
click at [96, 228] on div at bounding box center [103, 240] width 88 height 88
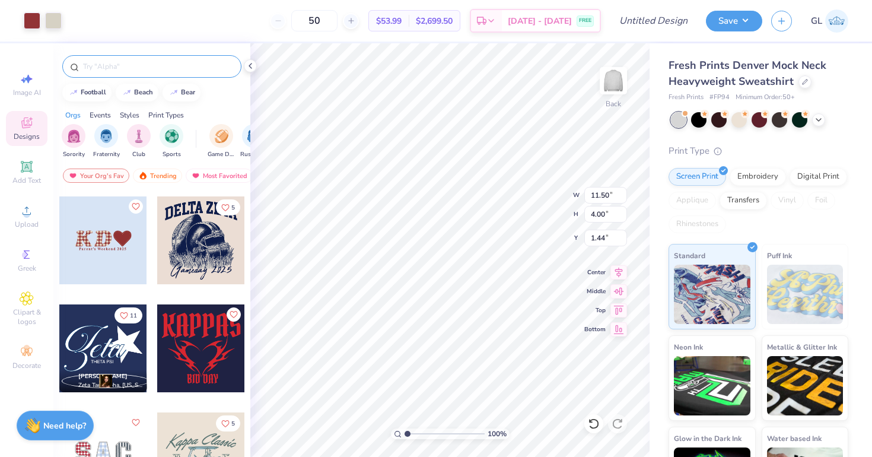
type input "1.44"
click at [33, 21] on div at bounding box center [32, 19] width 17 height 17
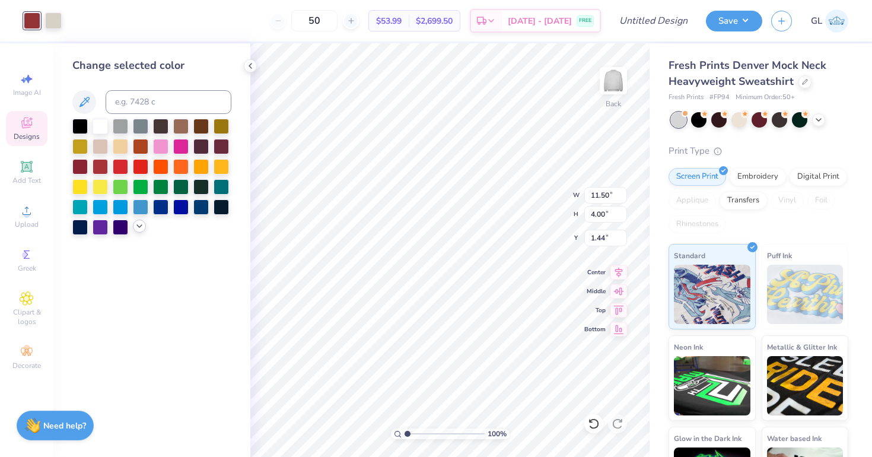
click at [139, 225] on icon at bounding box center [139, 225] width 9 height 9
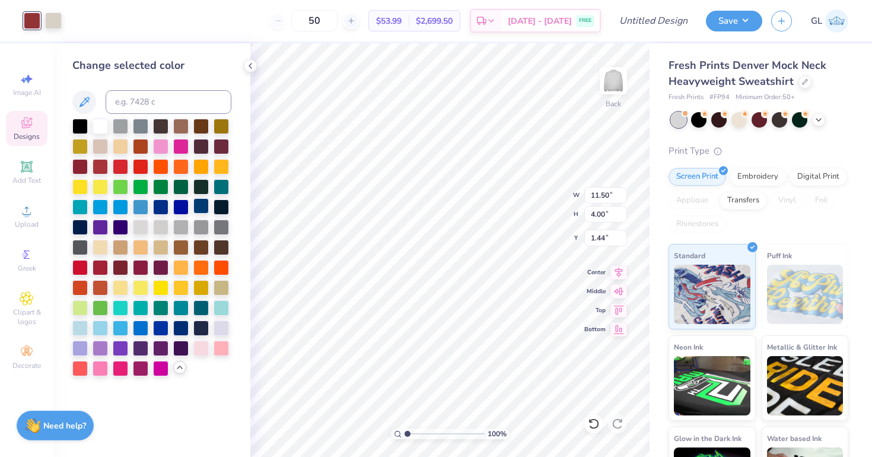
click at [204, 204] on div at bounding box center [200, 205] width 15 height 15
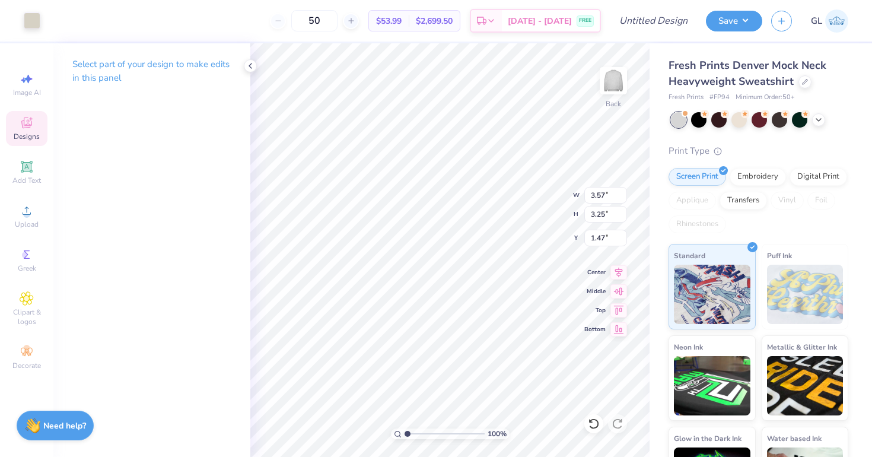
type input "3.57"
type input "3.25"
type input "1.47"
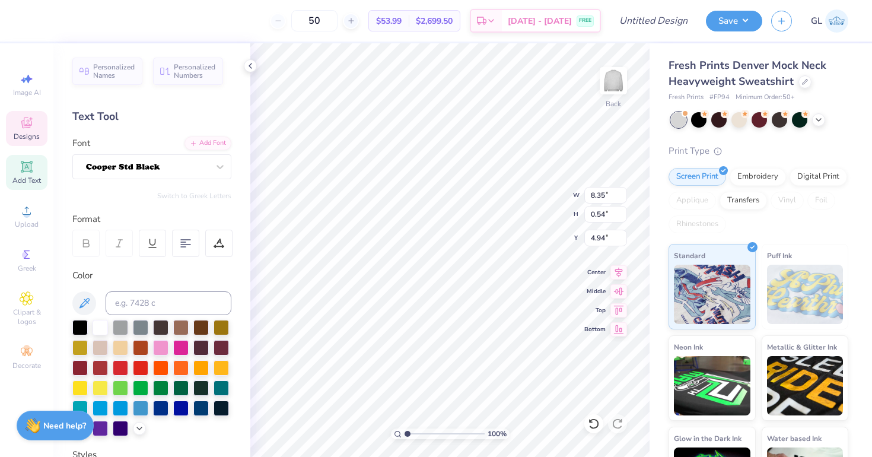
scroll to position [0, 0]
type textarea "NC Delta Chapter"
click at [671, 24] on input "Design Title" at bounding box center [668, 21] width 58 height 24
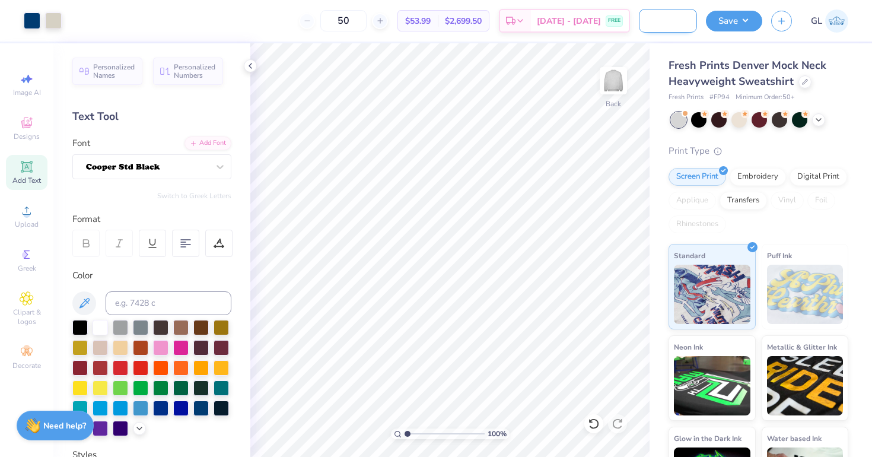
scroll to position [0, 40]
type input "Pi Phi Mockneck 2"
click at [732, 24] on button "Save" at bounding box center [734, 19] width 56 height 21
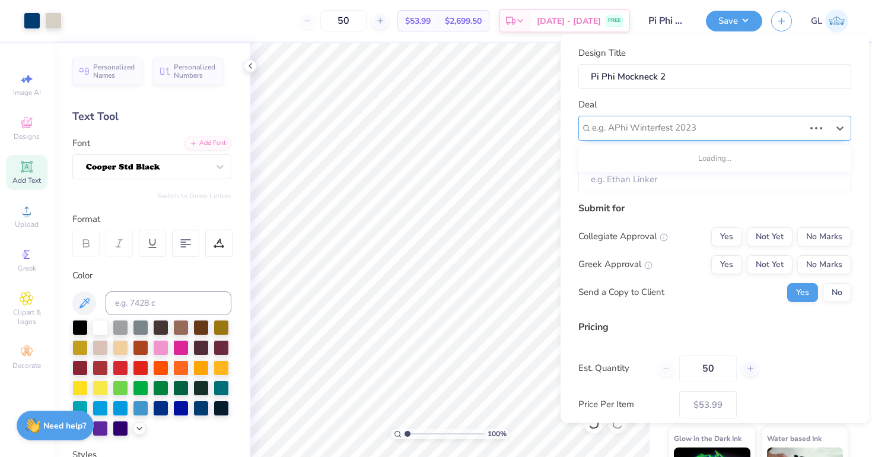
click at [634, 135] on div "e.g. APhi Winterfest 2023" at bounding box center [698, 128] width 215 height 18
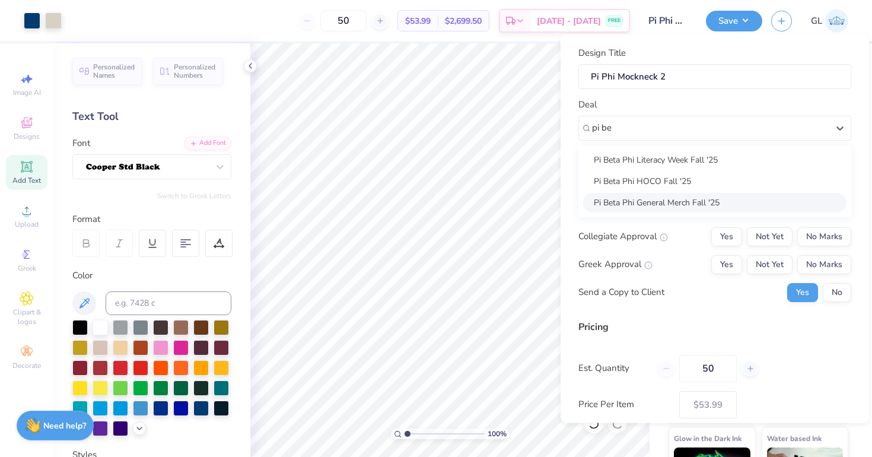
click at [675, 199] on div "Pi Beta Phi General Merch Fall '25" at bounding box center [714, 202] width 263 height 20
type input "pi be"
type input "[PERSON_NAME]"
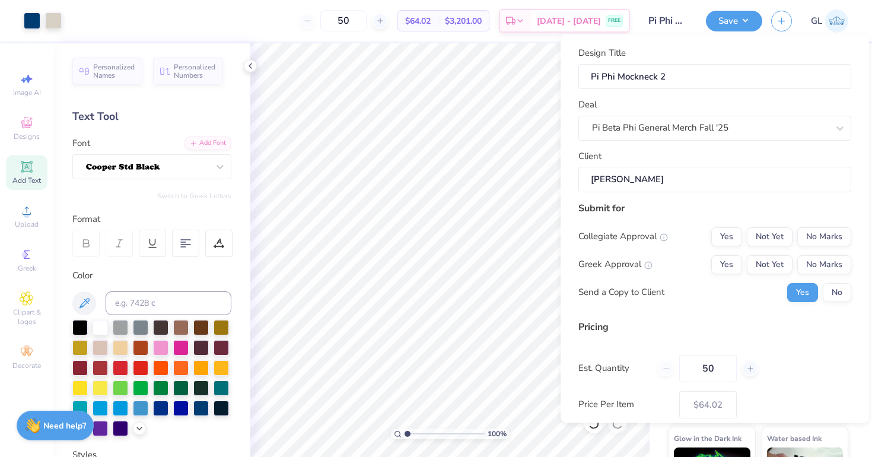
click at [738, 180] on input "[PERSON_NAME]" at bounding box center [715, 180] width 273 height 26
click at [815, 234] on button "No Marks" at bounding box center [825, 236] width 54 height 19
click at [773, 261] on button "Not Yet" at bounding box center [770, 264] width 46 height 19
type input "$64.02"
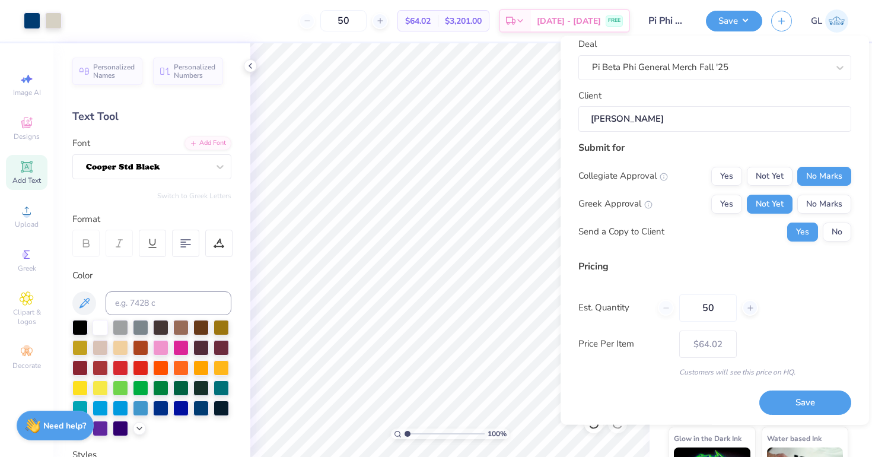
scroll to position [64, 0]
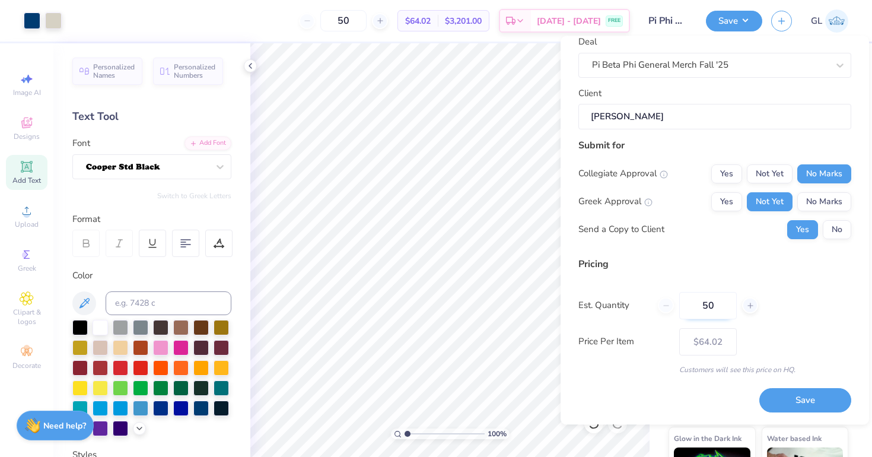
click at [721, 304] on input "50" at bounding box center [708, 305] width 58 height 27
type input "5"
type input "50"
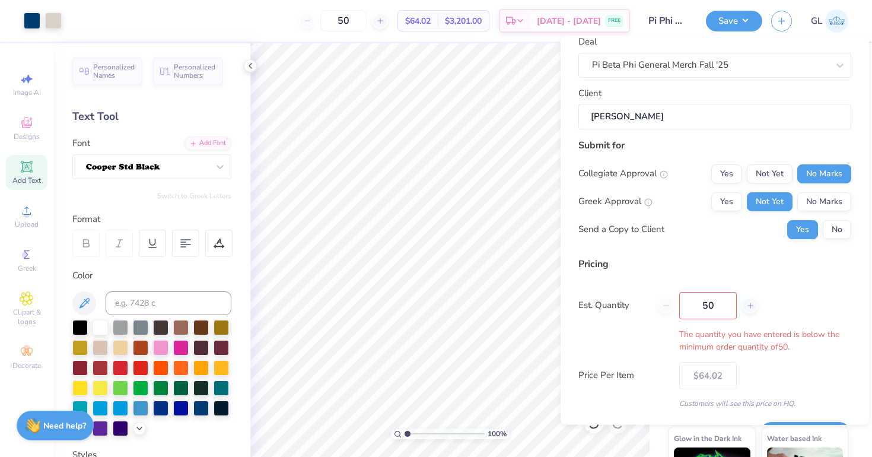
click at [784, 323] on div "Pricing Est. Quantity 50 The quantity you have entered is below the minimum ord…" at bounding box center [715, 333] width 273 height 152
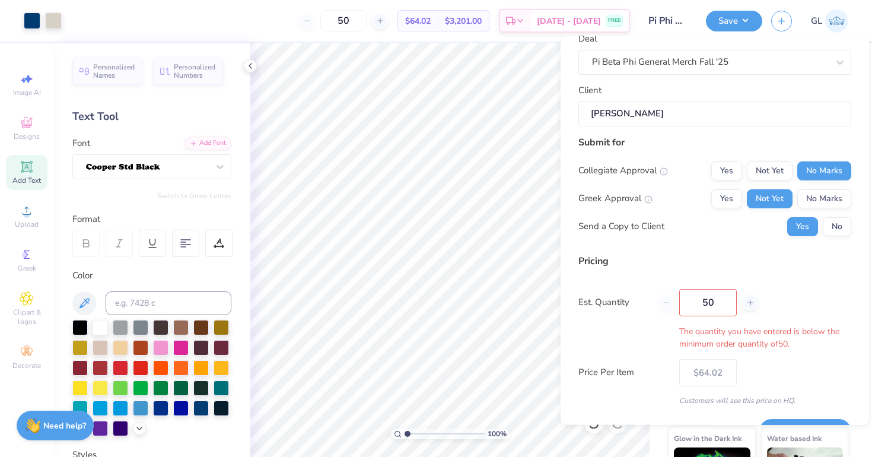
click at [722, 301] on input "50" at bounding box center [708, 302] width 58 height 27
click at [674, 243] on div "Submit for Collegiate Approval Yes Not Yet No Marks Greek Approval Yes Not Yet …" at bounding box center [715, 190] width 273 height 110
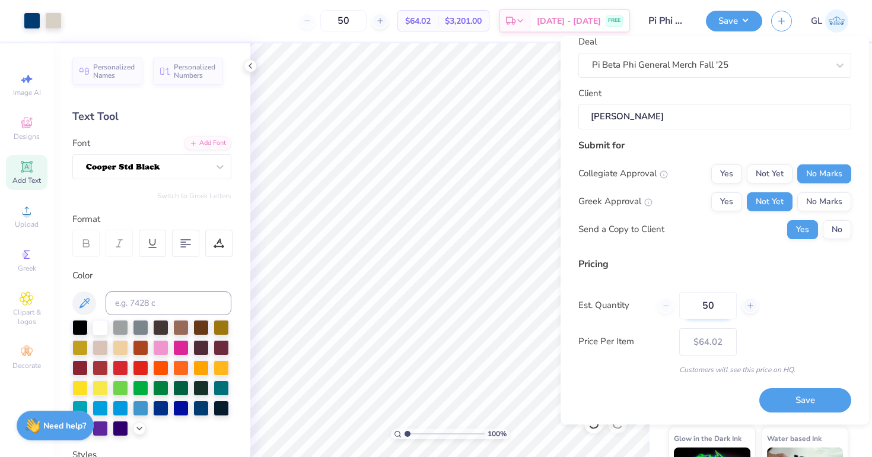
click at [717, 304] on input "50" at bounding box center [708, 305] width 58 height 27
click at [787, 400] on button "Save" at bounding box center [806, 401] width 92 height 24
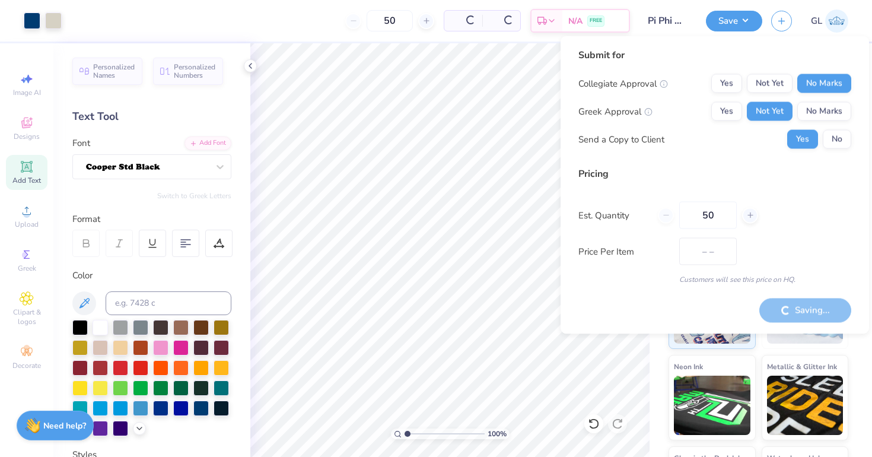
type input "$64.02"
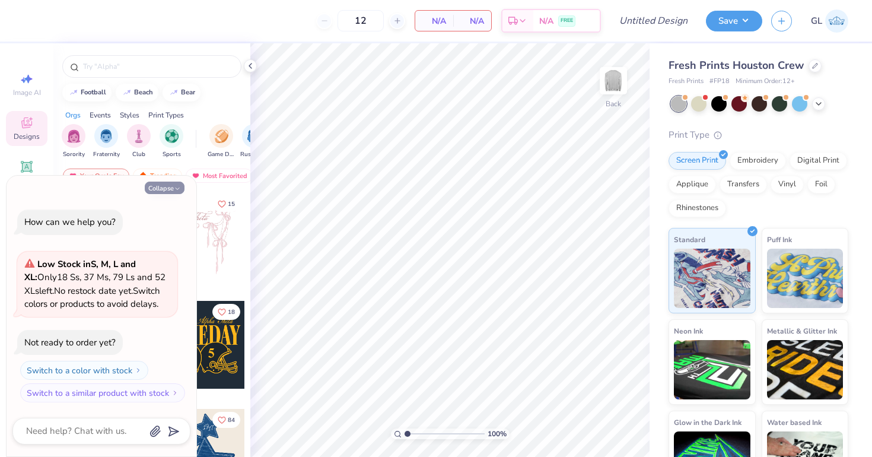
click at [166, 185] on button "Collapse" at bounding box center [165, 188] width 40 height 12
type textarea "x"
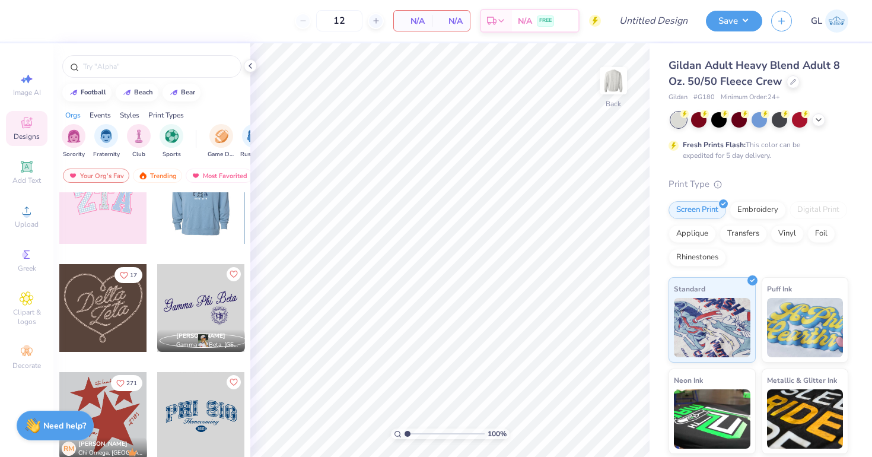
scroll to position [471, 0]
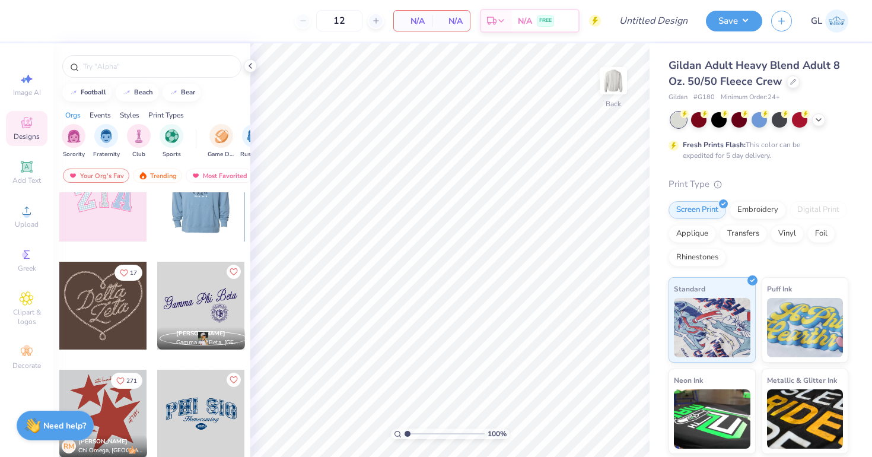
click at [207, 414] on div at bounding box center [201, 414] width 88 height 88
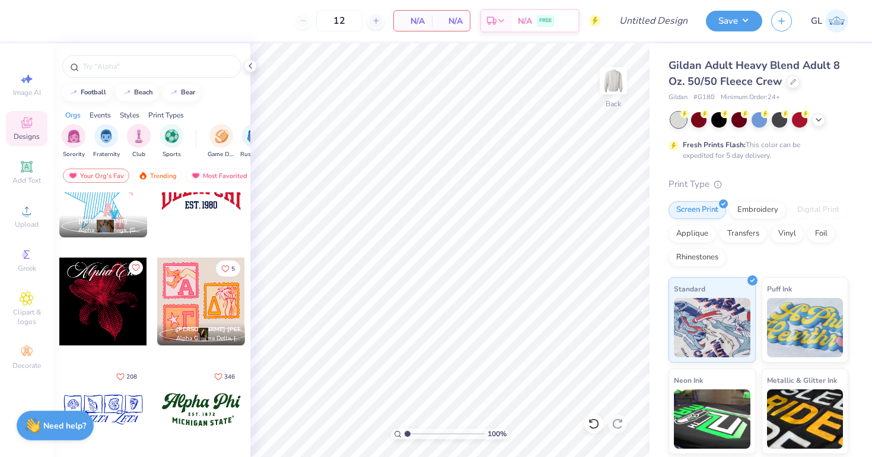
scroll to position [1129, 0]
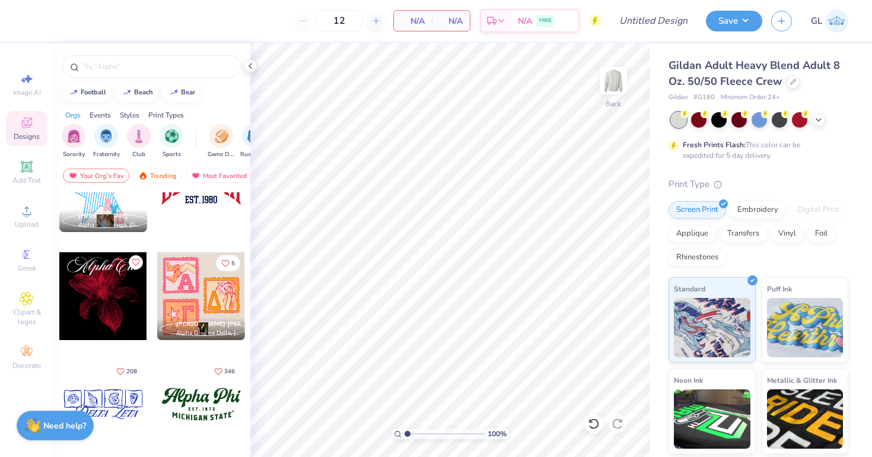
click at [196, 278] on div at bounding box center [201, 296] width 88 height 88
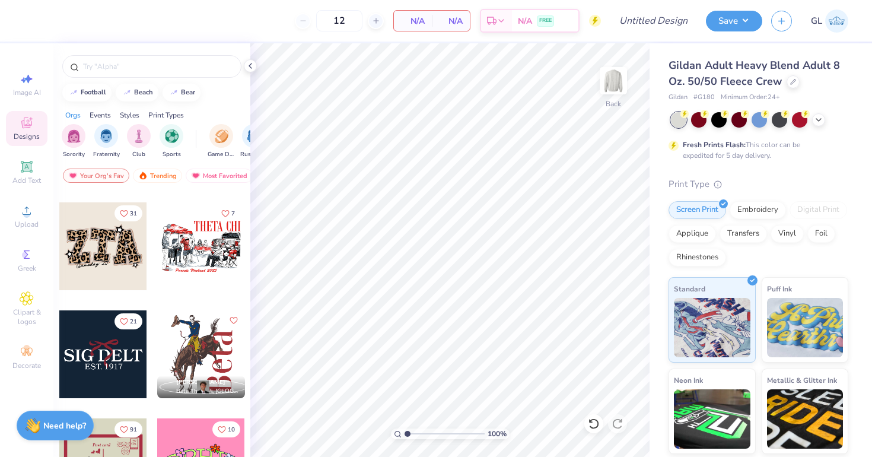
scroll to position [2289, 0]
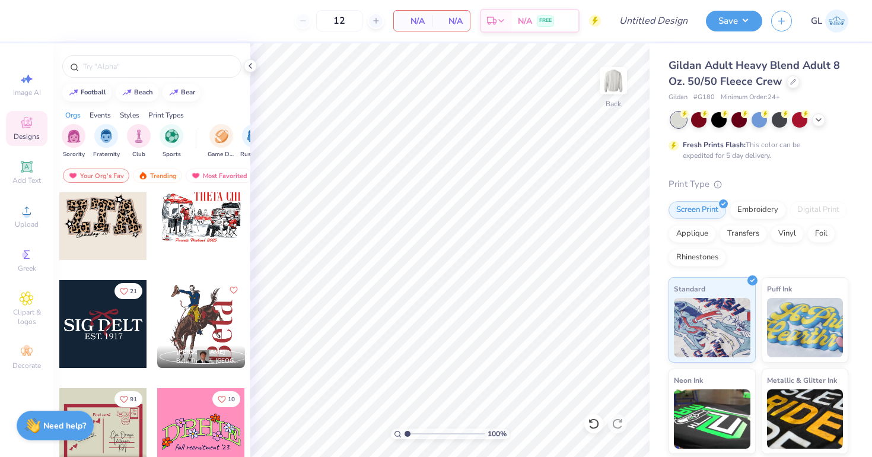
click at [106, 336] on div at bounding box center [103, 324] width 88 height 88
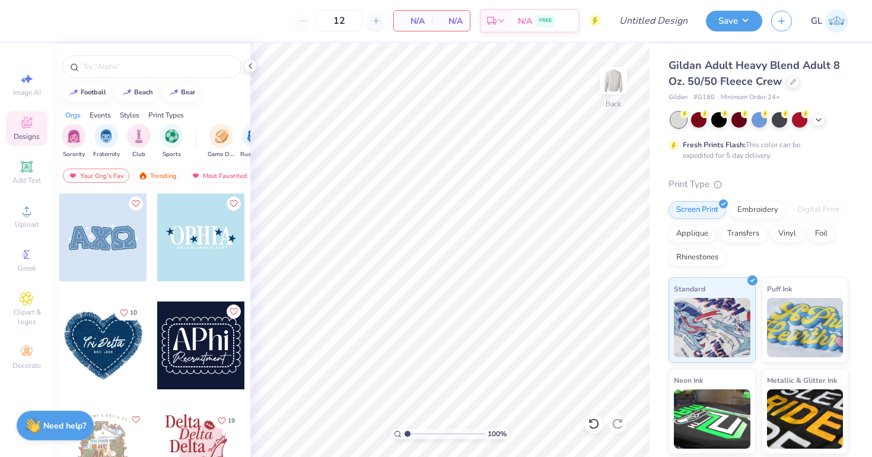
scroll to position [2921, 0]
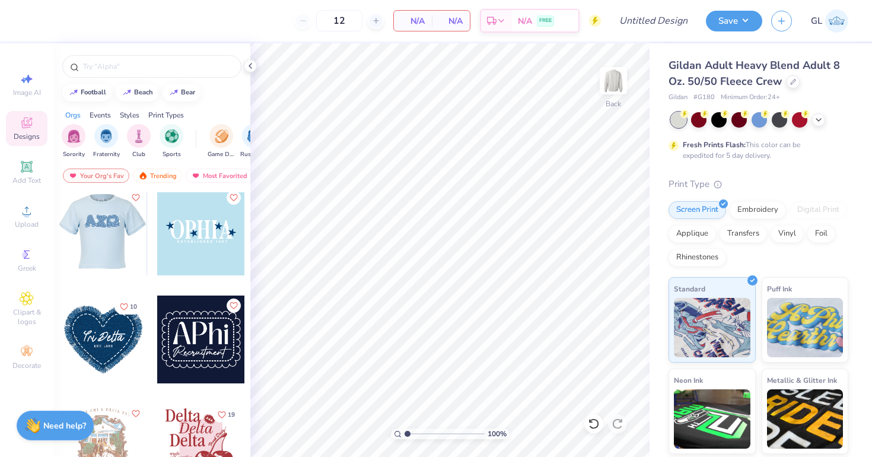
click at [59, 228] on div at bounding box center [16, 232] width 88 height 88
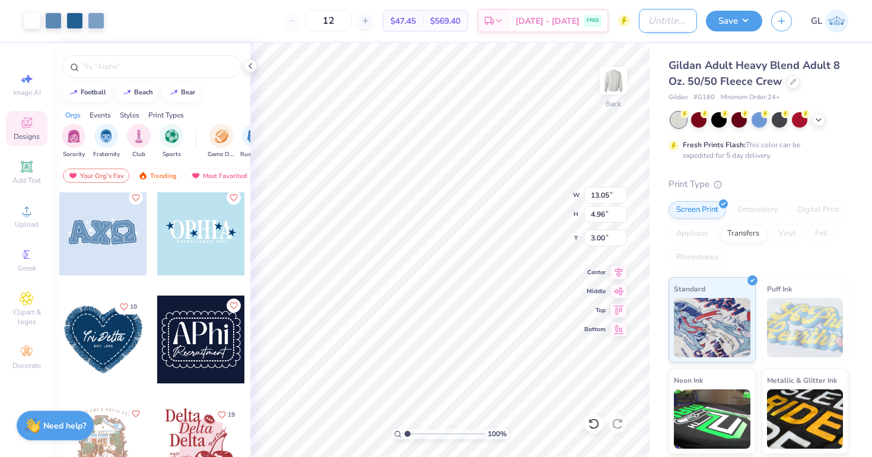
click at [668, 21] on input "Design Title" at bounding box center [668, 21] width 58 height 24
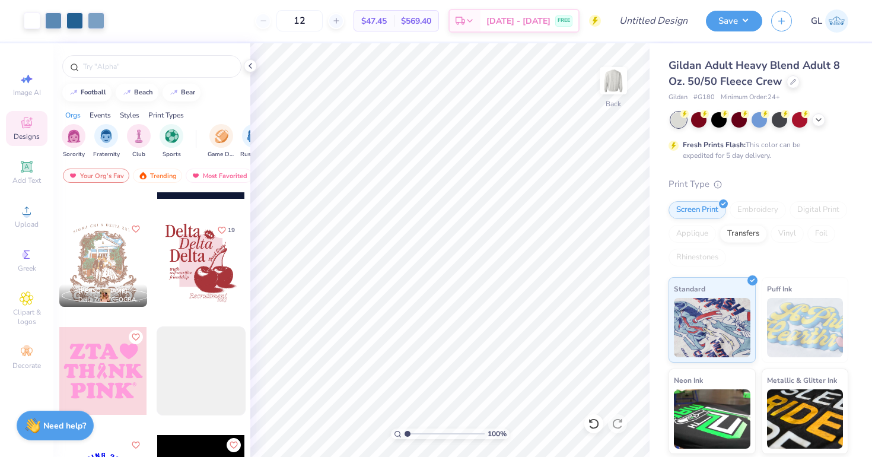
scroll to position [3107, 0]
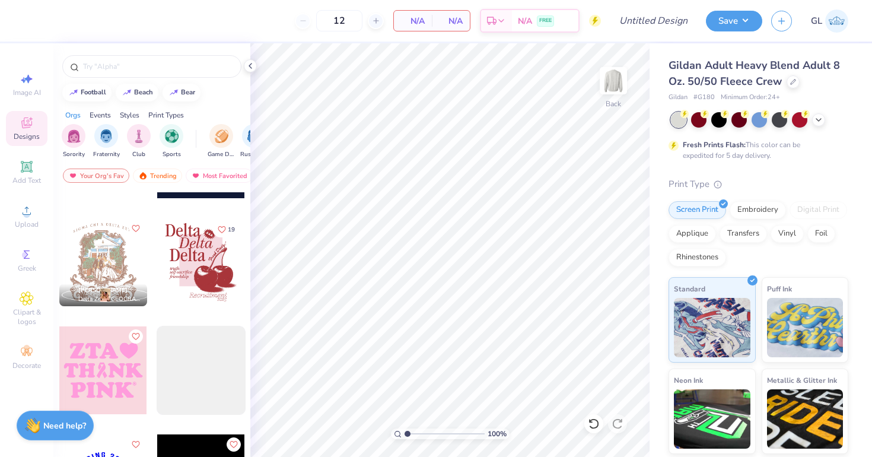
click at [180, 267] on div at bounding box center [201, 262] width 88 height 88
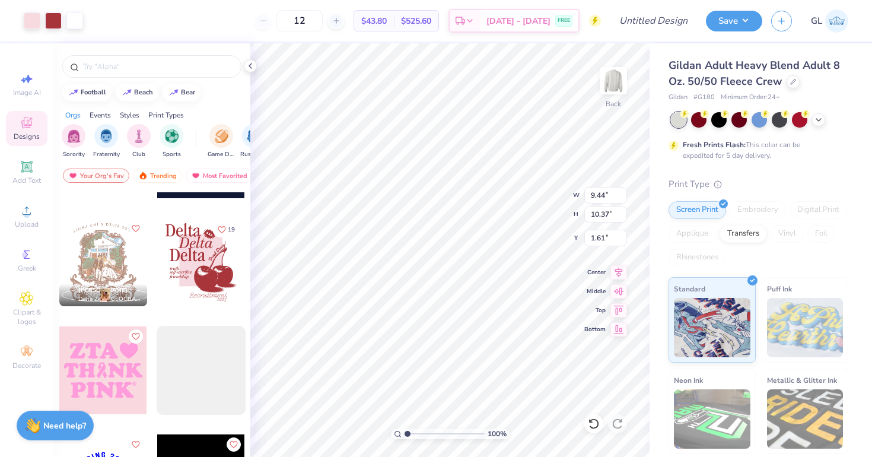
type input "9.44"
type input "10.37"
type input "1.50"
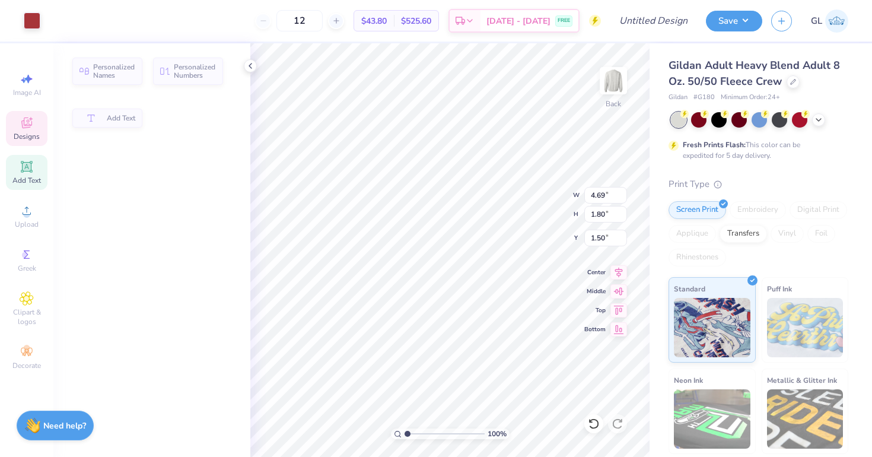
type input "4.69"
type input "1.80"
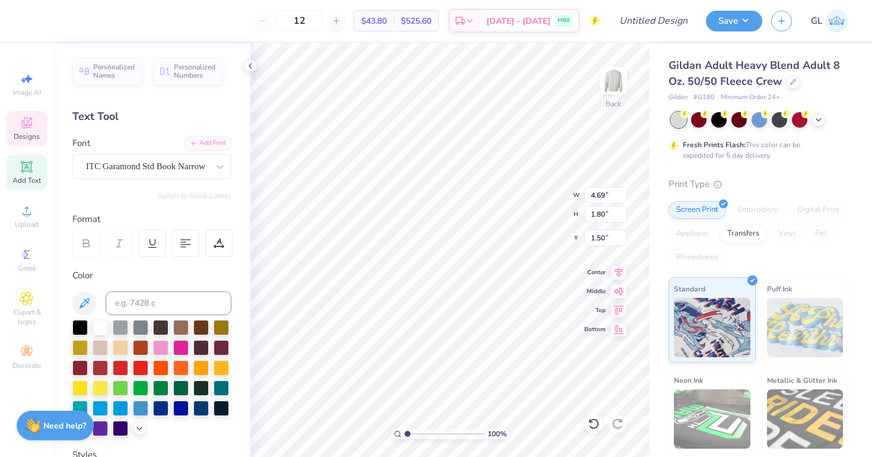
scroll to position [0, 0]
type textarea "Pi"
type input "4.53"
type input "1.54"
type input "3.28"
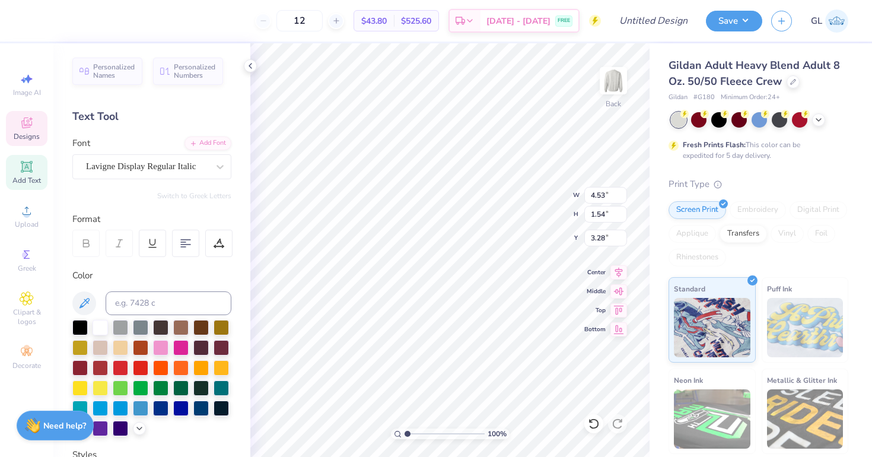
type textarea "Beta"
type input "4.70"
type input "1.80"
type input "4.75"
type textarea "Phi"
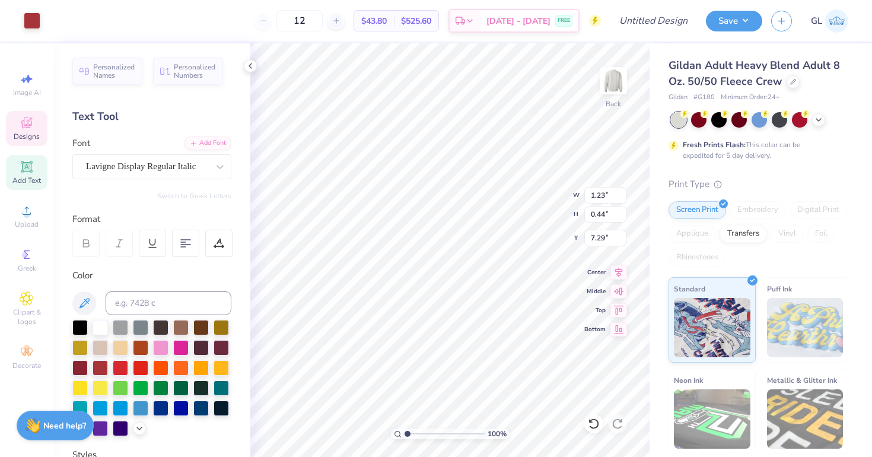
type input "1.23"
type input "0.44"
type input "7.29"
type textarea "NC Delta"
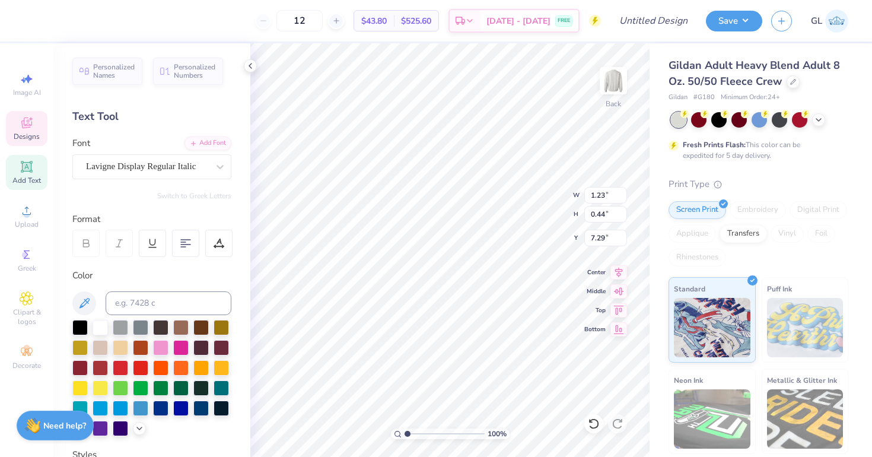
type input "2.94"
type input "0.59"
type input "7.73"
type textarea "self-sacifice"
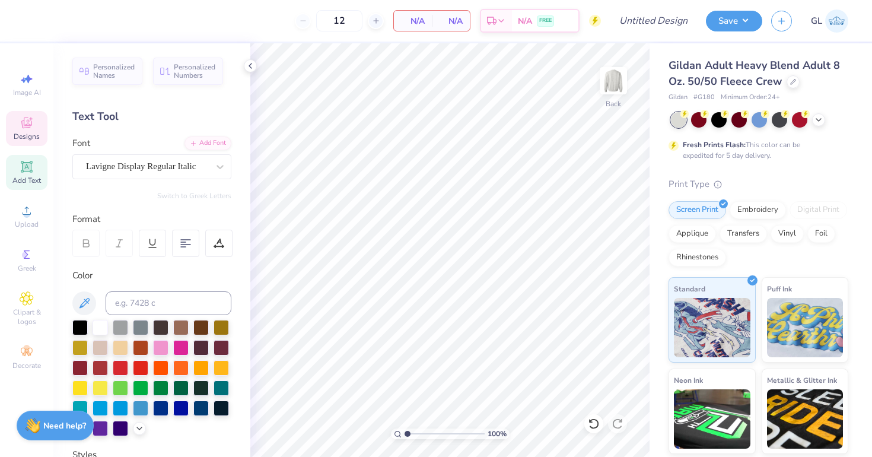
click at [21, 129] on icon at bounding box center [27, 123] width 14 height 14
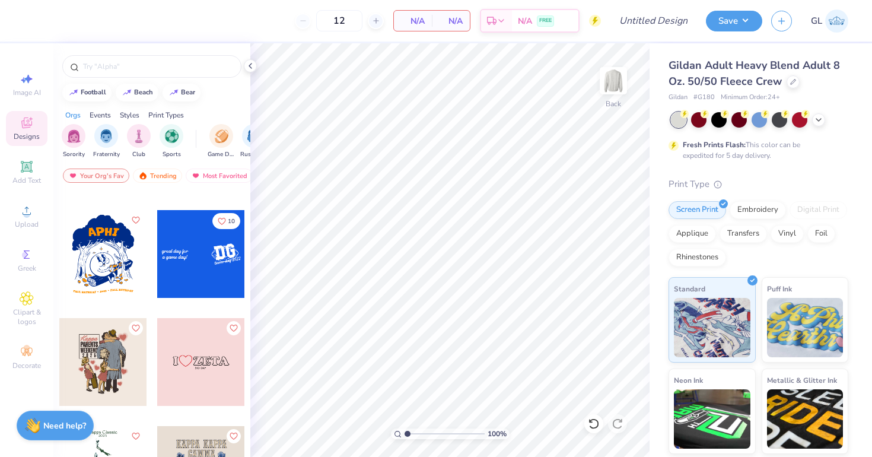
scroll to position [5052, 0]
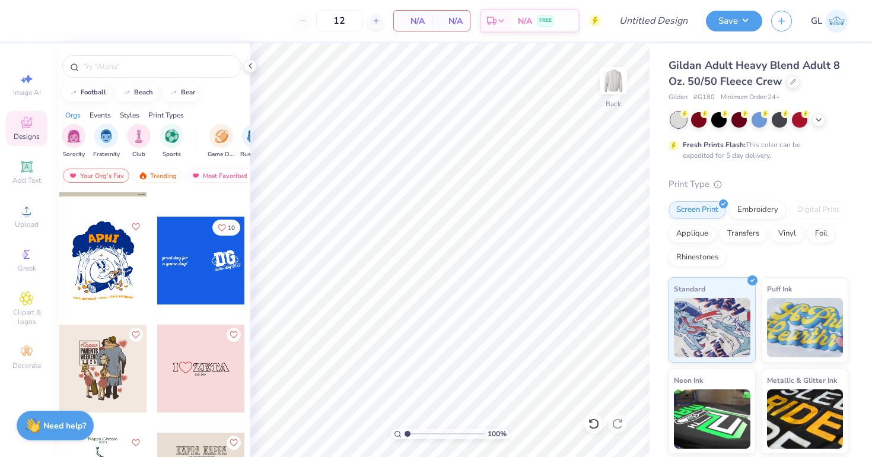
click at [222, 252] on div at bounding box center [201, 261] width 88 height 88
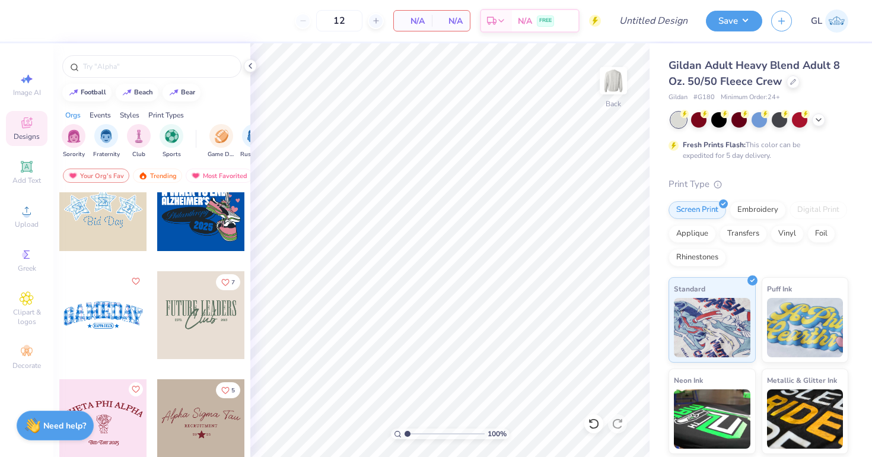
scroll to position [17447, 0]
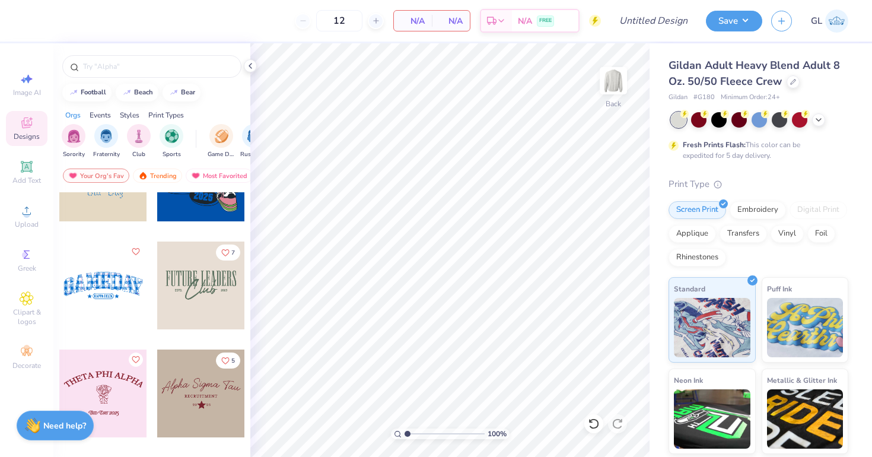
click at [101, 295] on div at bounding box center [103, 286] width 88 height 88
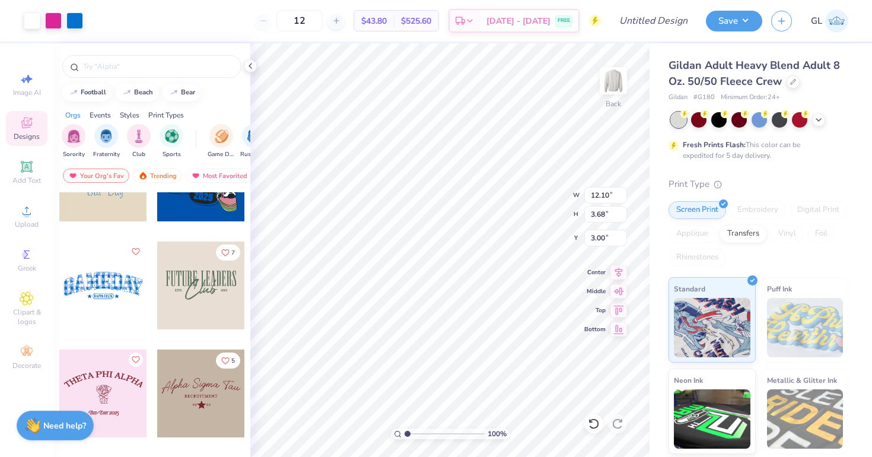
type input "3.68"
click at [52, 18] on div at bounding box center [53, 19] width 17 height 17
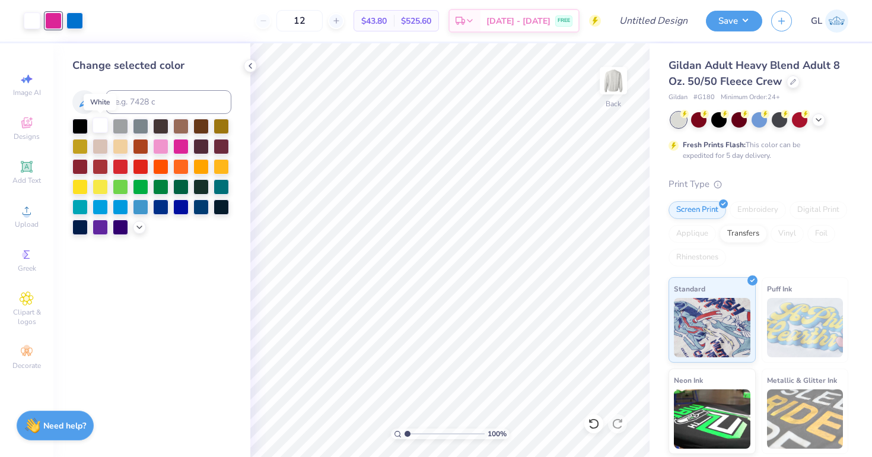
click at [99, 121] on div at bounding box center [100, 124] width 15 height 15
click at [208, 29] on div "12 $38.16 Per Item $457.92 Total Est. Delivery [DATE] - [DATE] FREE" at bounding box center [336, 21] width 531 height 42
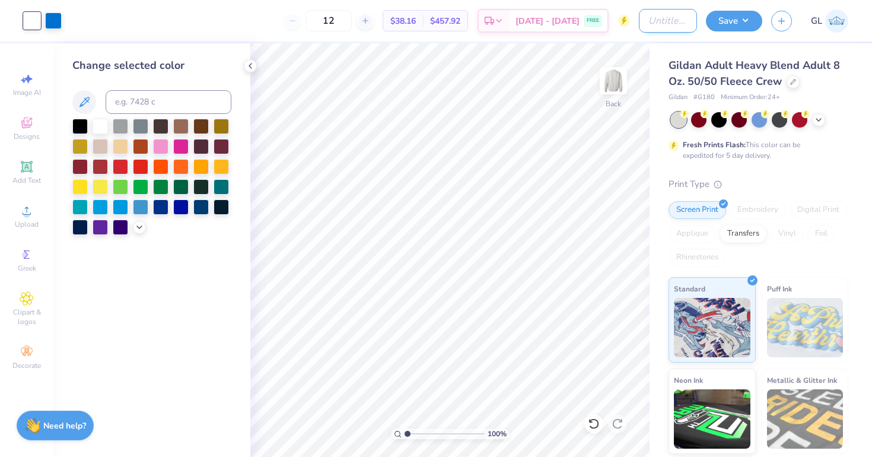
click at [670, 22] on input "Design Title" at bounding box center [668, 21] width 58 height 24
click at [50, 13] on div at bounding box center [53, 19] width 17 height 17
click at [199, 207] on div at bounding box center [200, 205] width 15 height 15
click at [653, 17] on input "Pi P" at bounding box center [668, 21] width 58 height 24
click at [677, 17] on input "Pi P" at bounding box center [668, 21] width 58 height 24
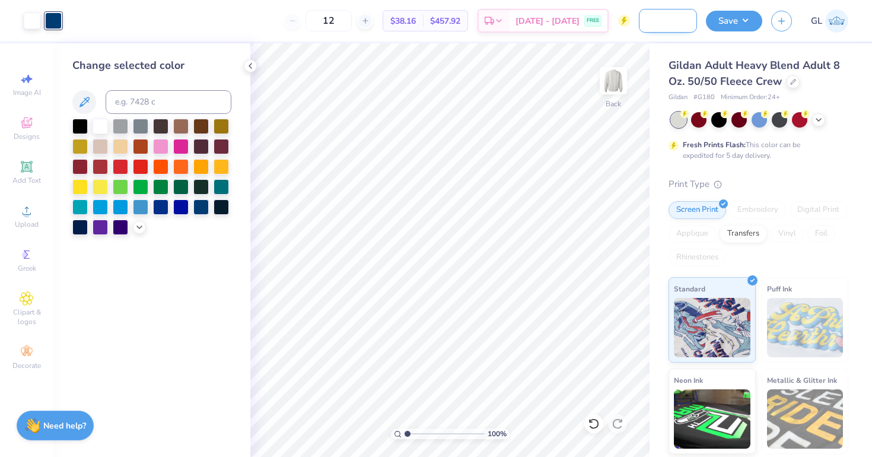
scroll to position [0, 109]
type input "Pi Phi PR Sets Crewneck Gildan 1"
click at [745, 20] on button "Save" at bounding box center [734, 19] width 56 height 21
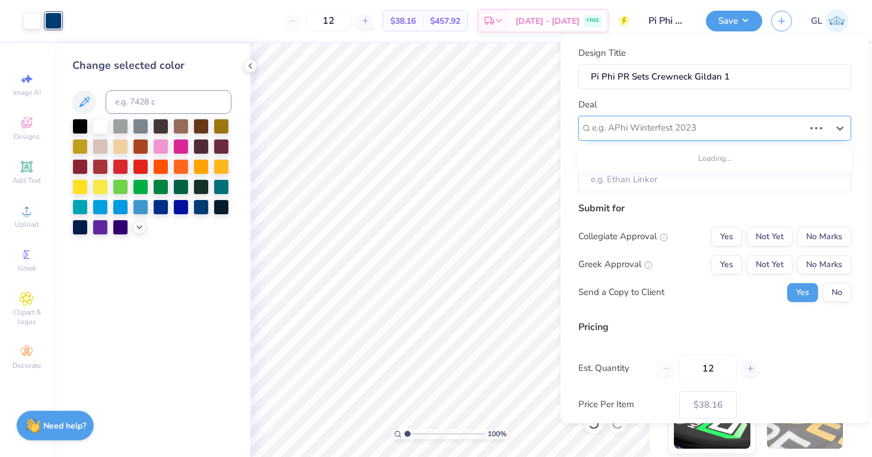
click at [622, 132] on div at bounding box center [698, 128] width 212 height 16
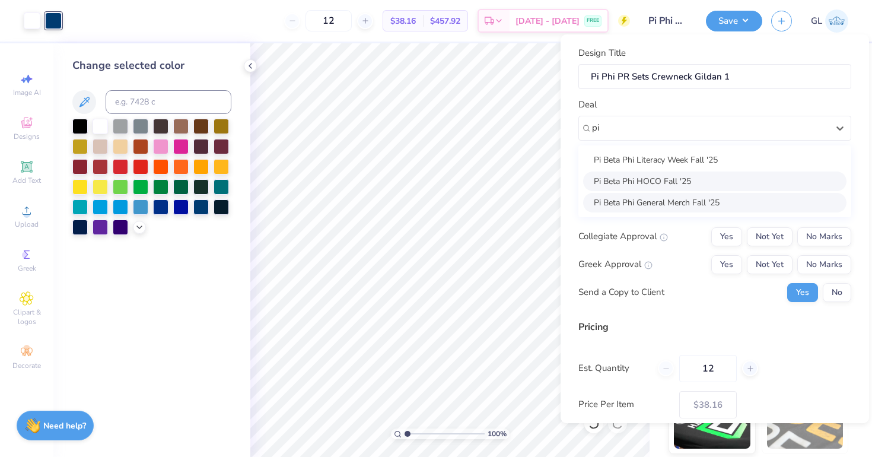
click at [669, 192] on div "Pi Beta Phi Literacy Week Fall '25 Pi Beta Phi HOCO Fall '25 Pi Beta Phi Genera…" at bounding box center [715, 181] width 273 height 72
click at [684, 204] on div "Pi Beta Phi General Merch Fall '25" at bounding box center [714, 203] width 263 height 20
type input "pi"
type input "[PERSON_NAME]"
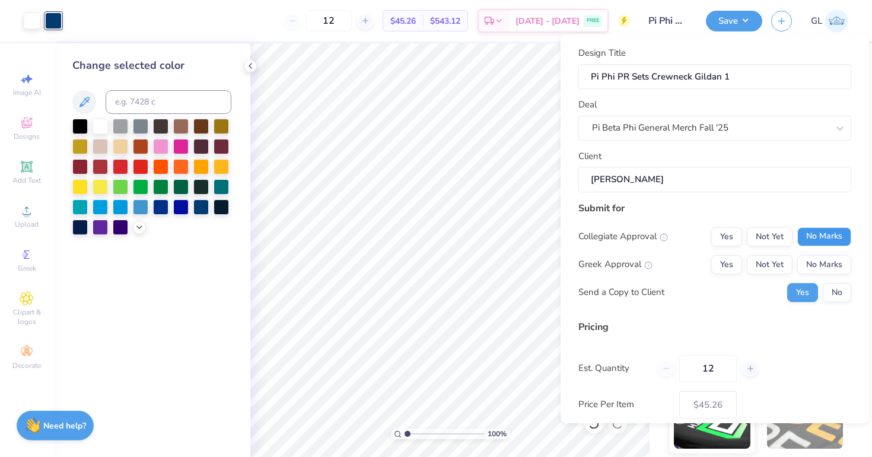
click at [815, 234] on button "No Marks" at bounding box center [825, 236] width 54 height 19
click at [769, 261] on button "Not Yet" at bounding box center [770, 264] width 46 height 19
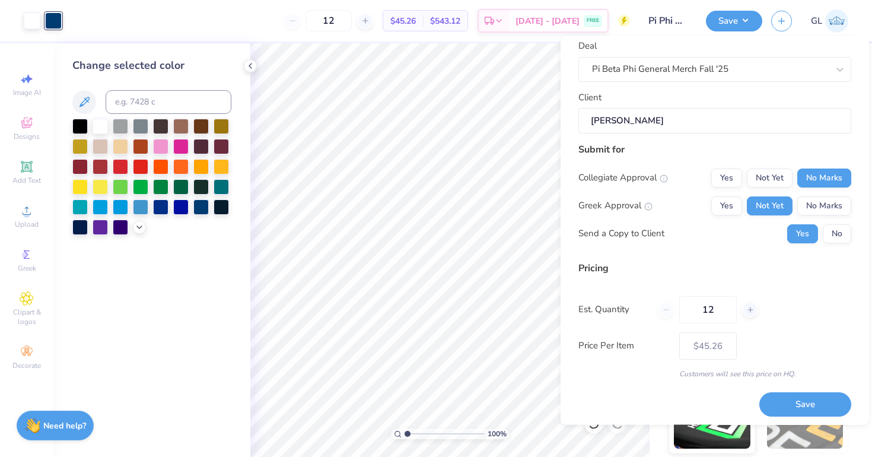
scroll to position [64, 0]
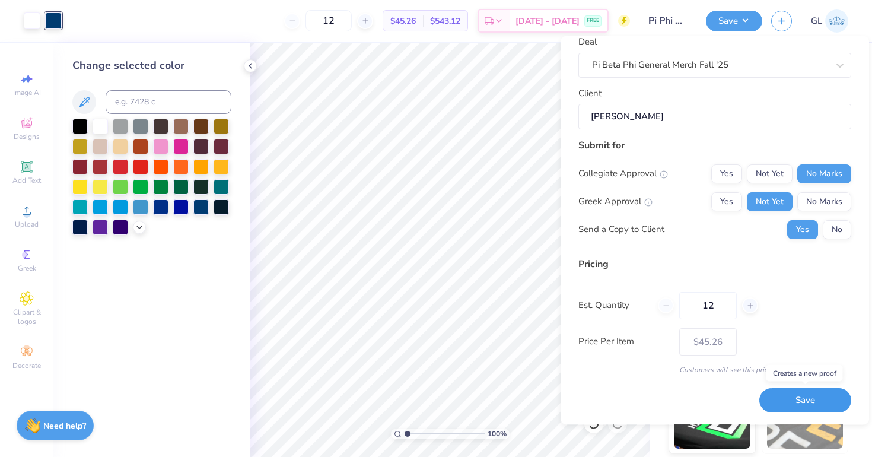
click at [801, 405] on button "Save" at bounding box center [806, 401] width 92 height 24
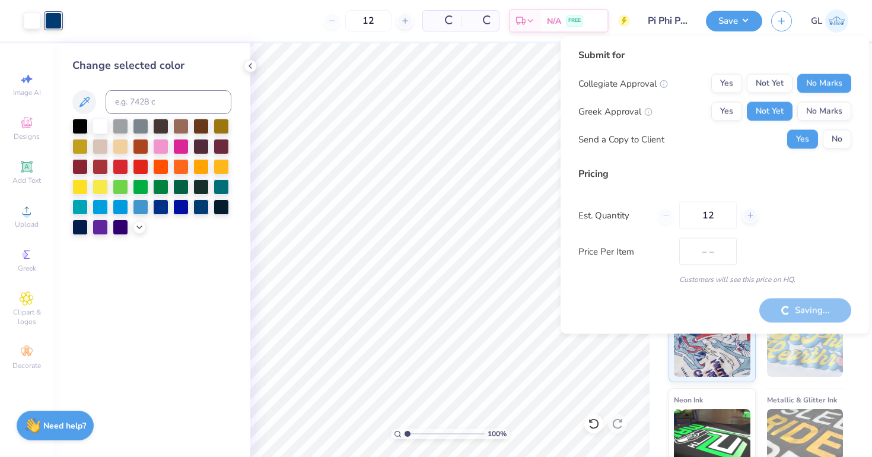
type input "$38.16"
